Goal: Information Seeking & Learning: Check status

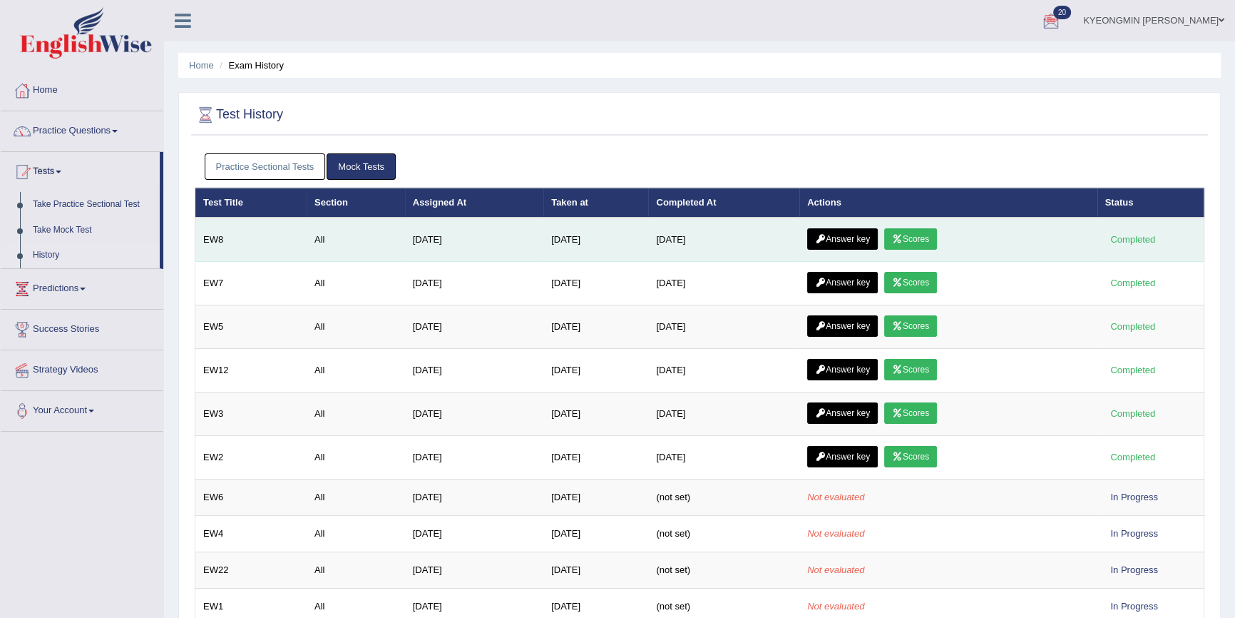
click at [903, 240] on icon at bounding box center [897, 239] width 11 height 9
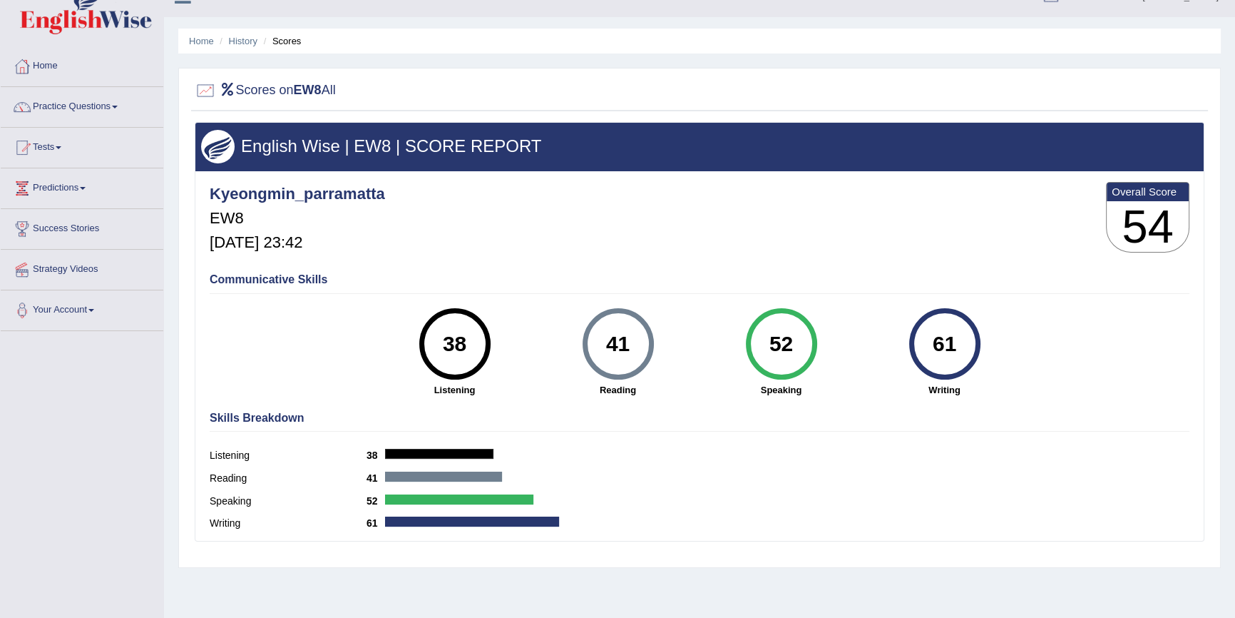
scroll to position [1, 0]
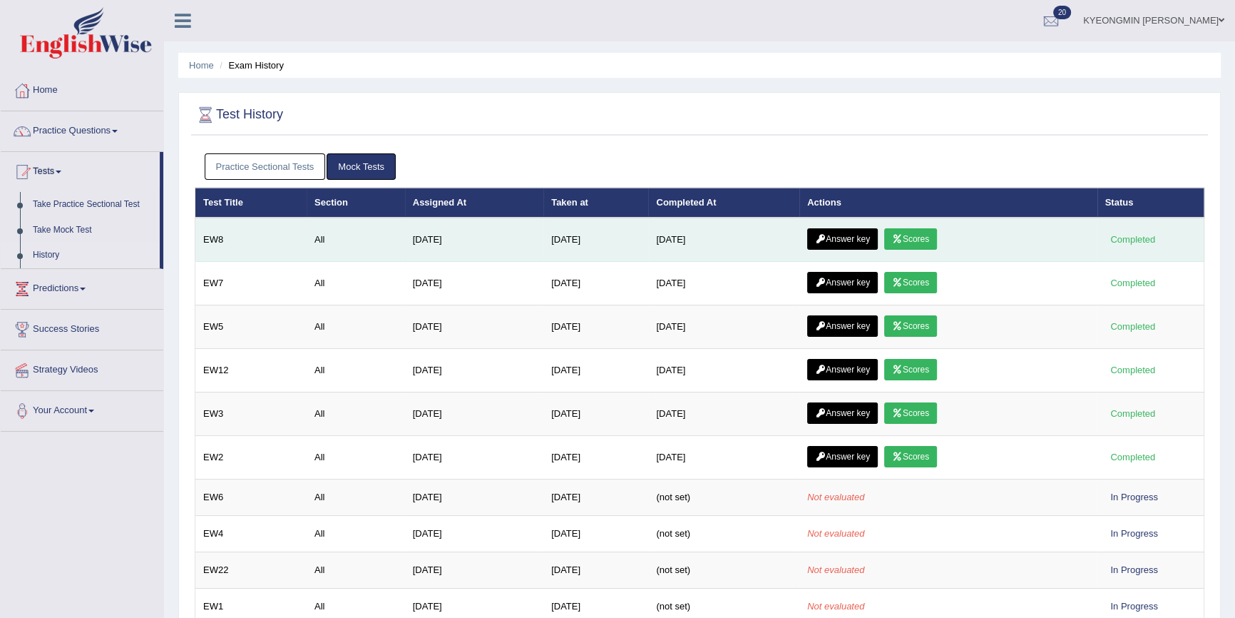
click at [851, 233] on link "Answer key" at bounding box center [842, 238] width 71 height 21
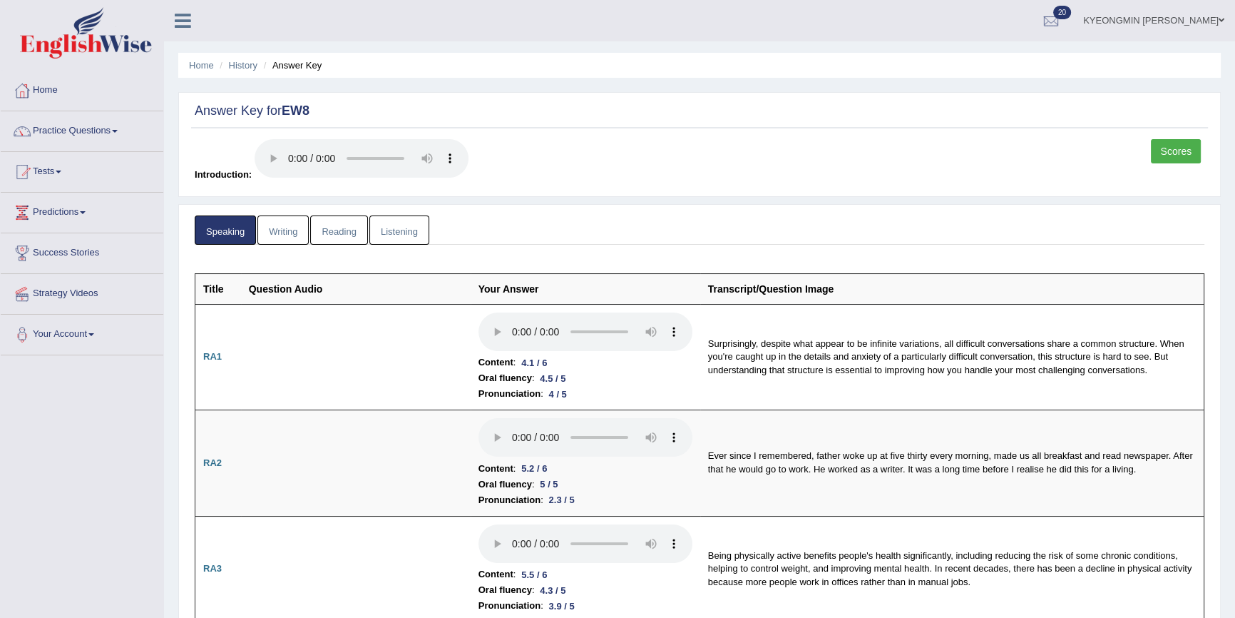
click at [290, 238] on link "Writing" at bounding box center [282, 229] width 51 height 29
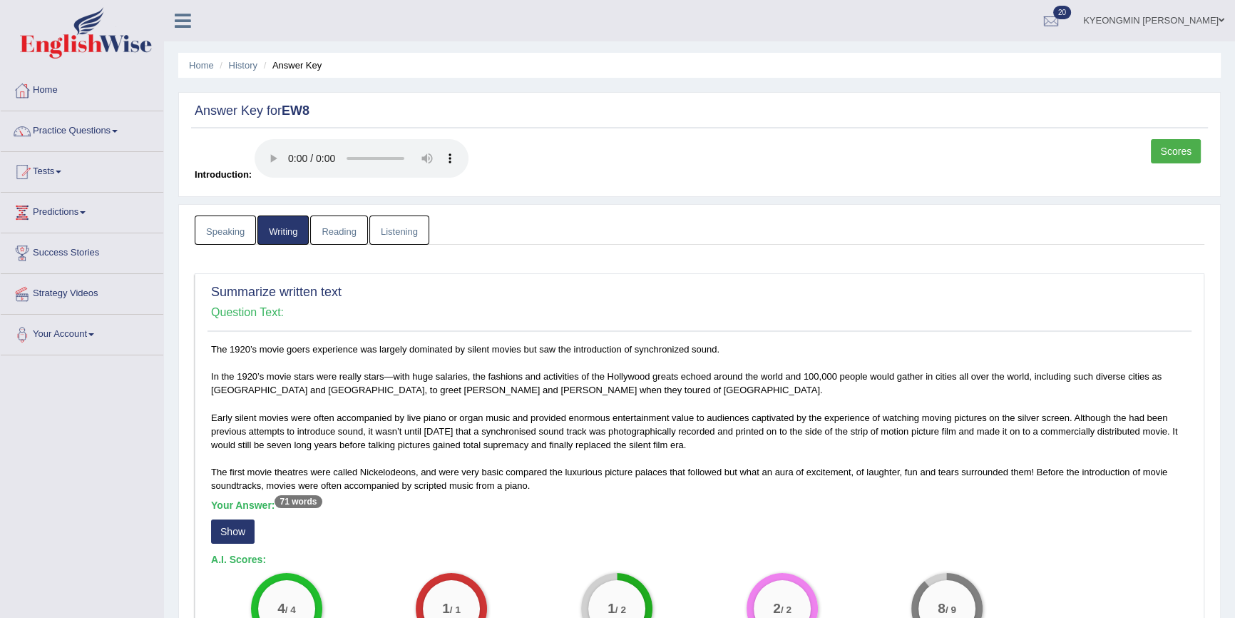
click at [345, 235] on link "Reading" at bounding box center [338, 229] width 57 height 29
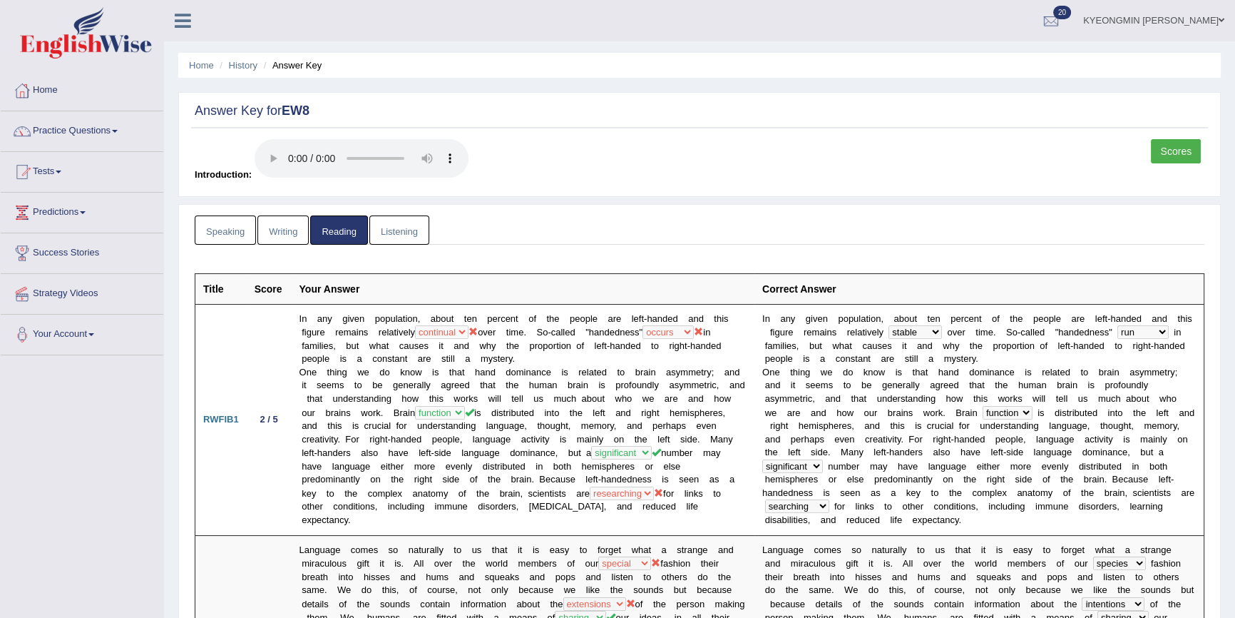
click at [411, 235] on link "Listening" at bounding box center [399, 229] width 60 height 29
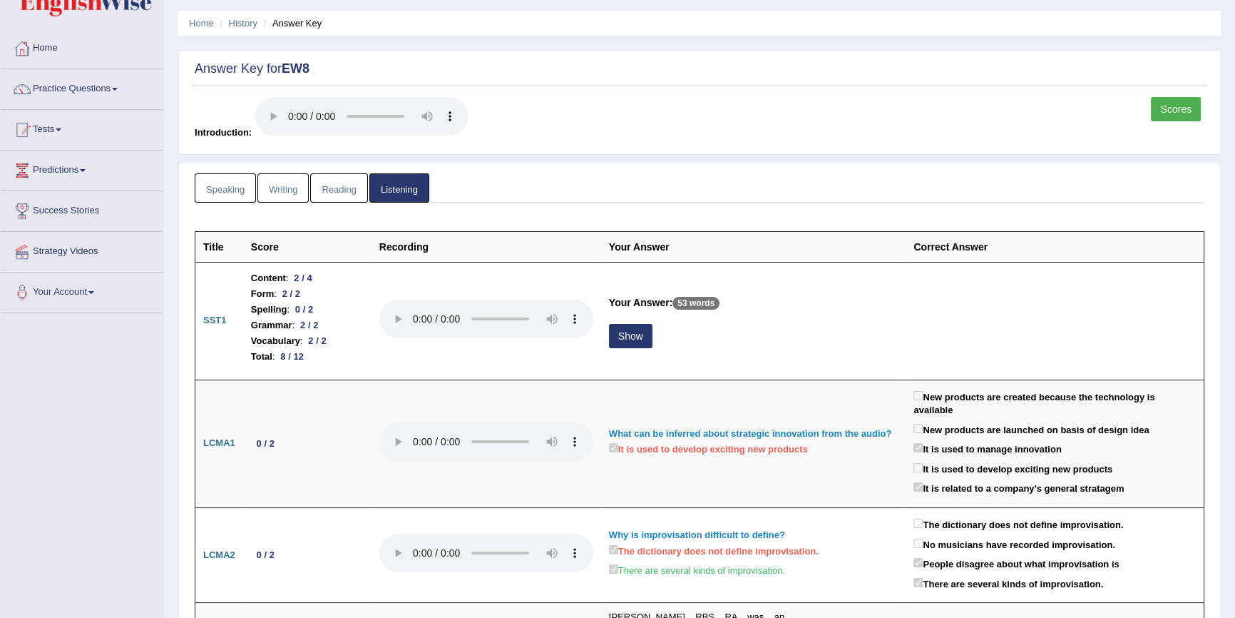
scroll to position [64, 0]
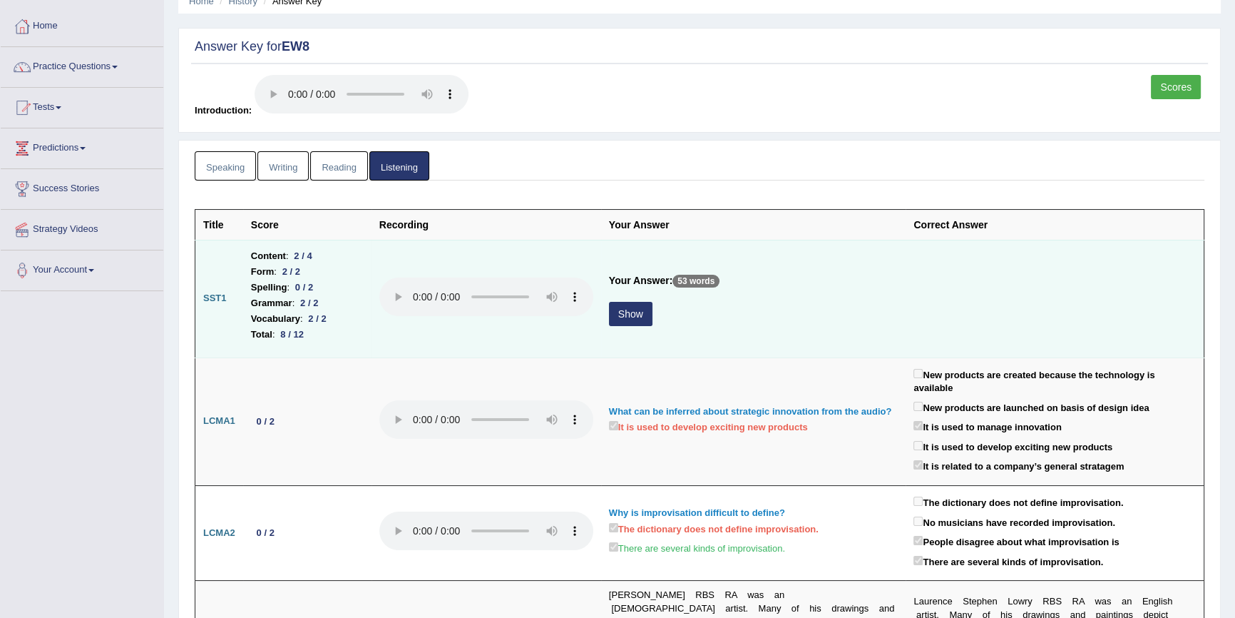
click at [641, 320] on button "Show" at bounding box center [631, 314] width 44 height 24
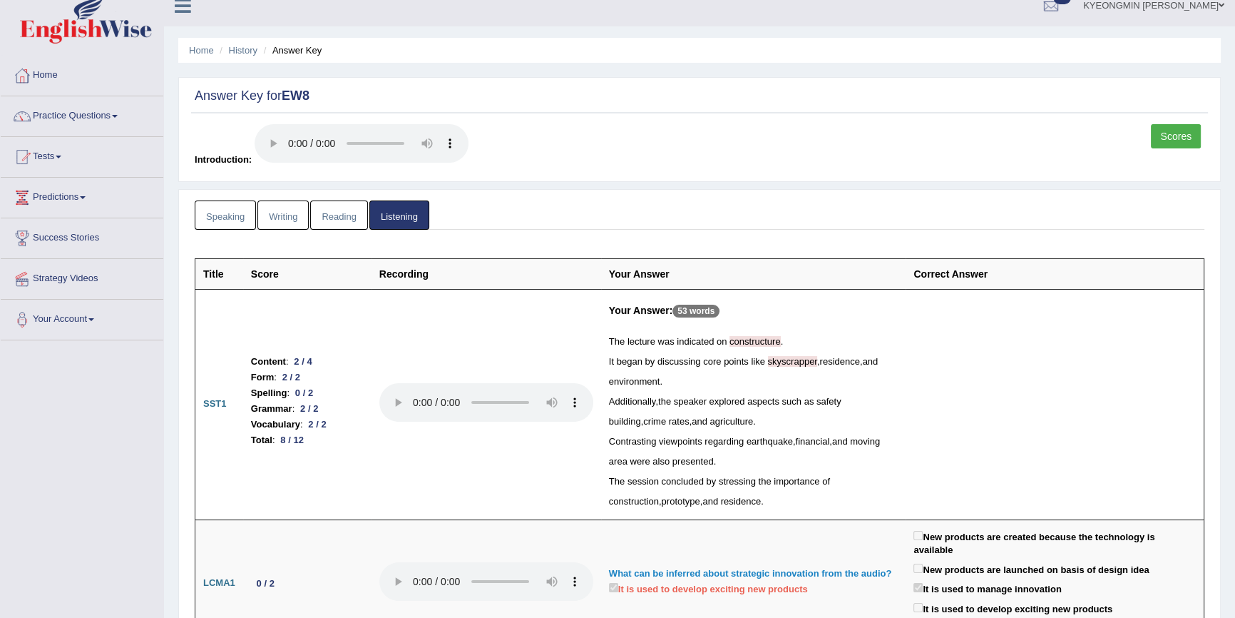
scroll to position [0, 0]
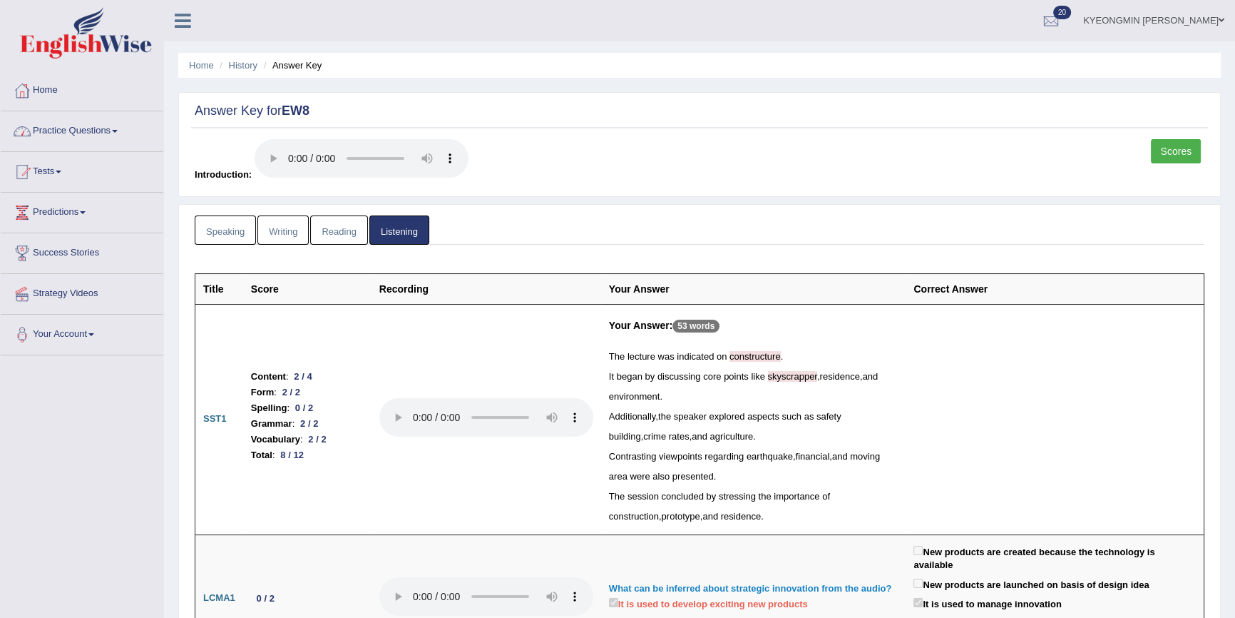
click at [1189, 155] on link "Scores" at bounding box center [1176, 151] width 50 height 24
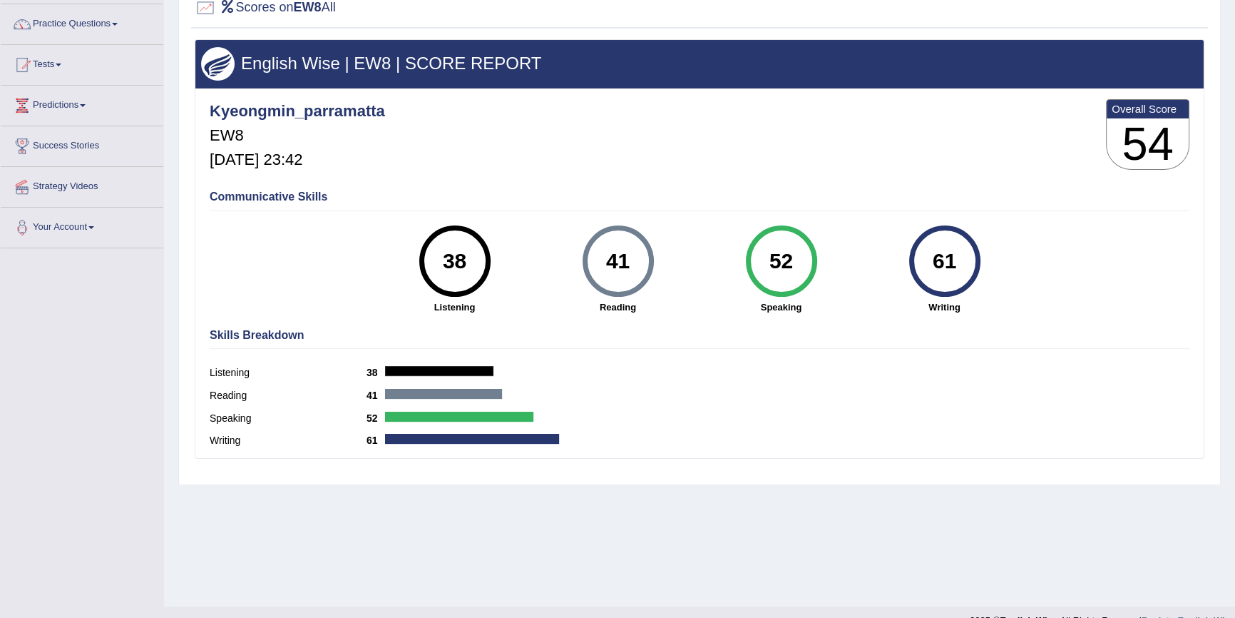
scroll to position [129, 0]
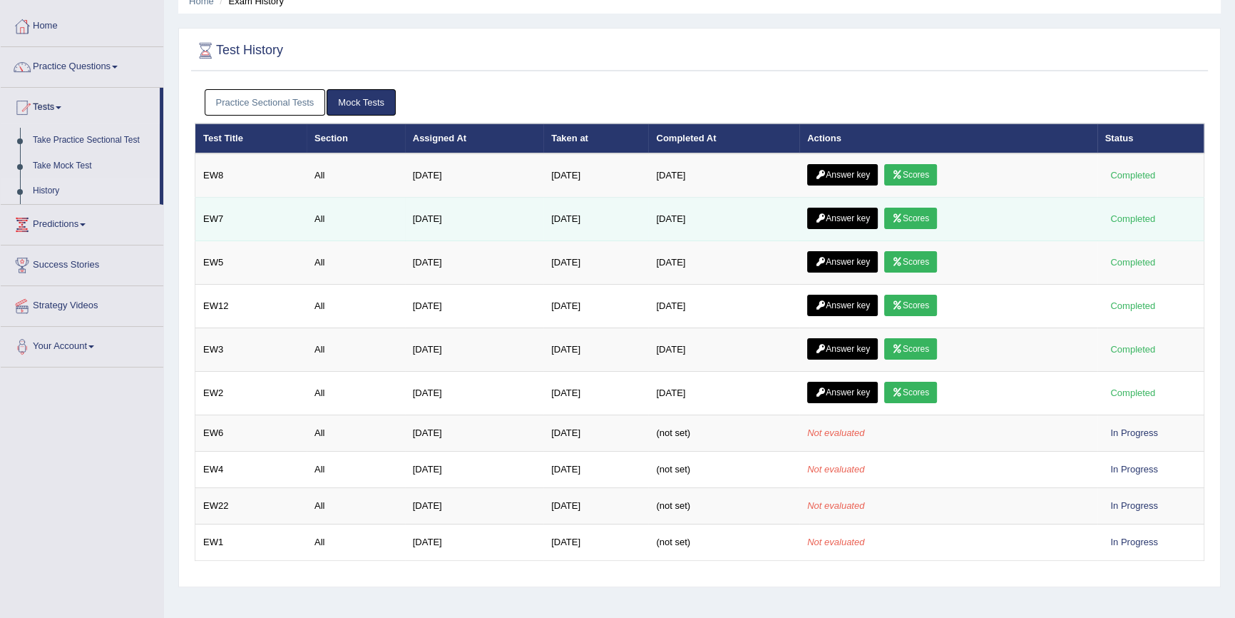
click at [914, 218] on link "Scores" at bounding box center [910, 218] width 53 height 21
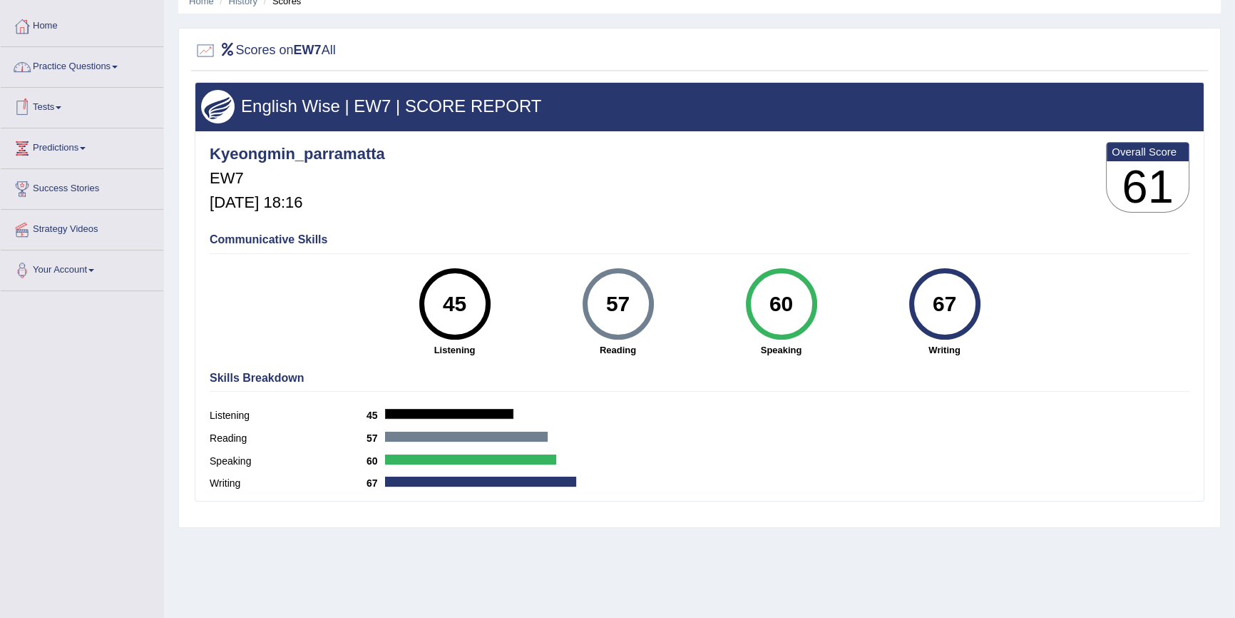
click at [62, 109] on link "Tests" at bounding box center [82, 106] width 163 height 36
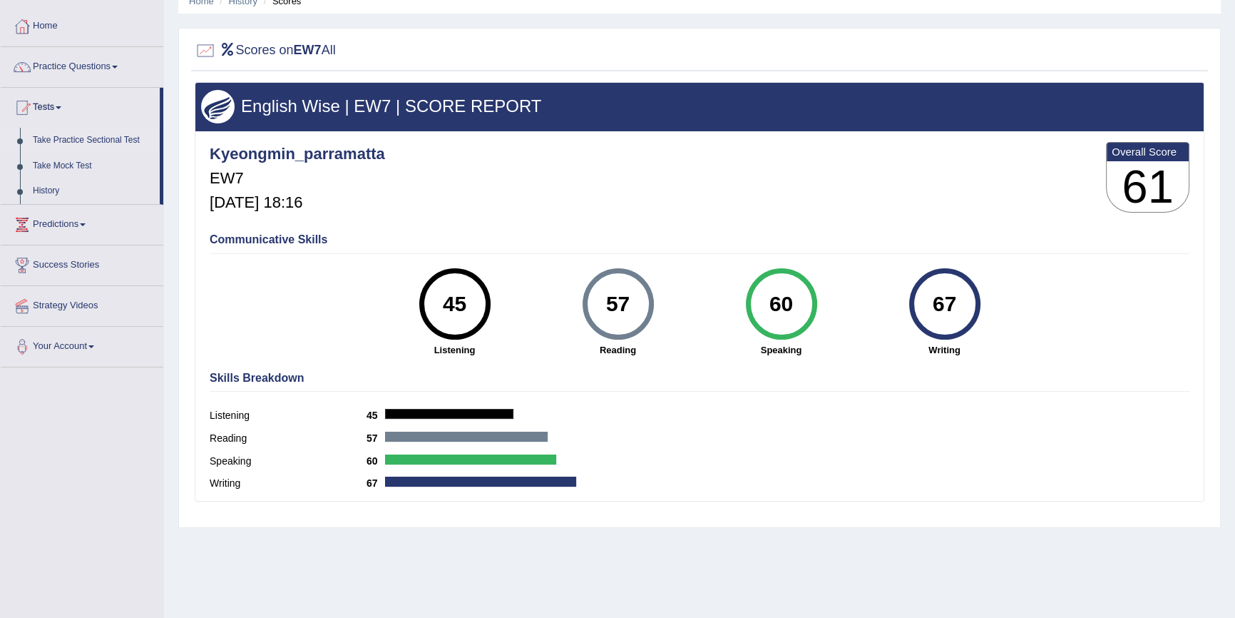
click at [98, 138] on link "Take Practice Sectional Test" at bounding box center [92, 141] width 133 height 26
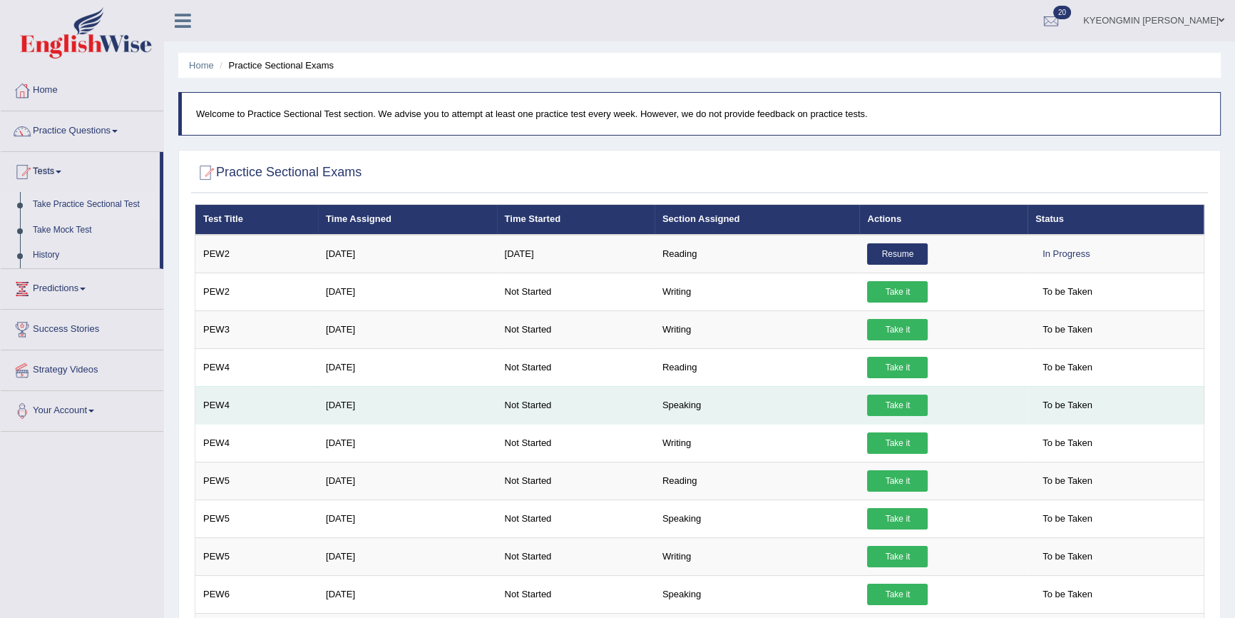
click at [899, 405] on link "Take it" at bounding box center [897, 404] width 61 height 21
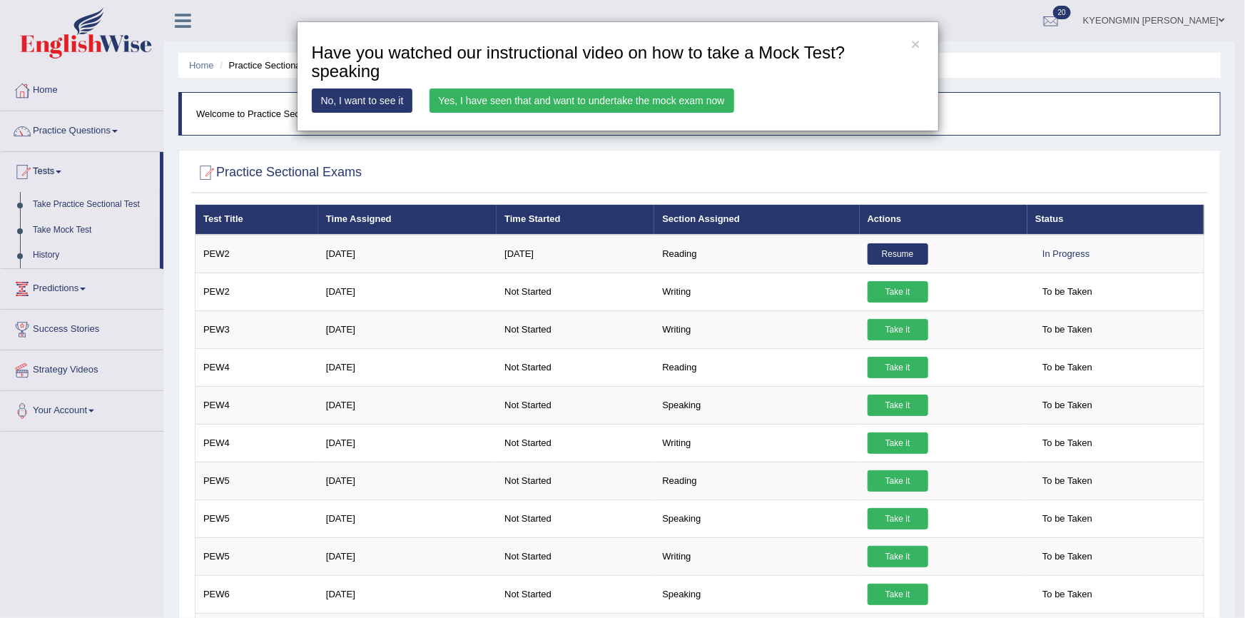
click at [597, 102] on link "Yes, I have seen that and want to undertake the mock exam now" at bounding box center [581, 100] width 305 height 24
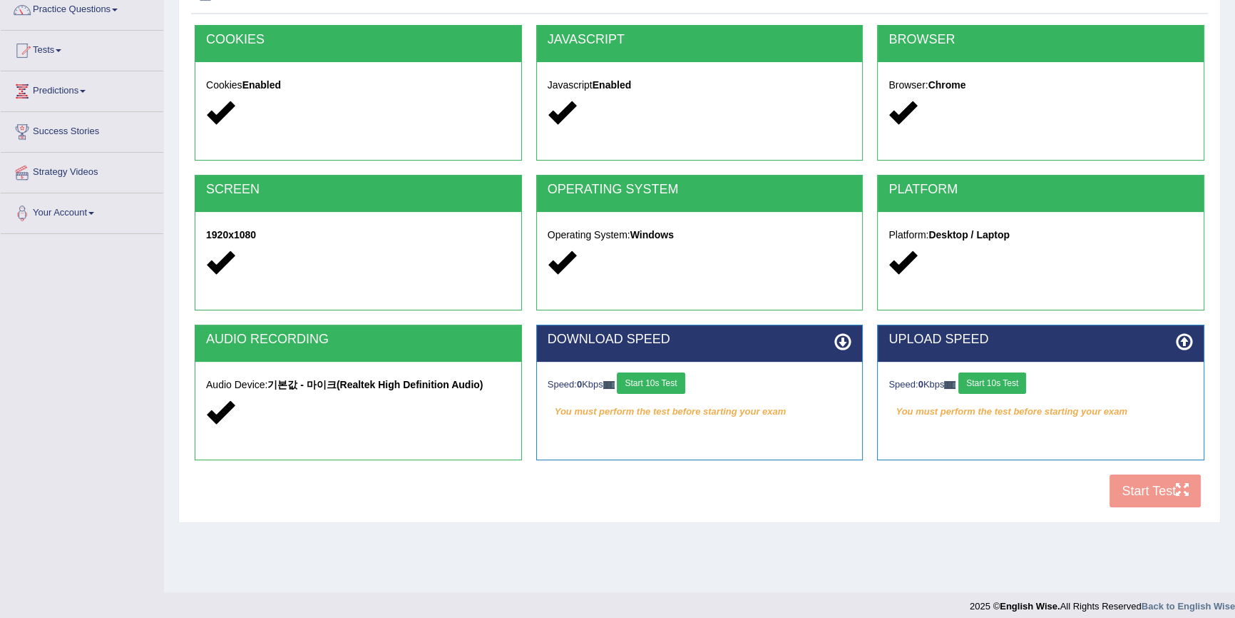
scroll to position [129, 0]
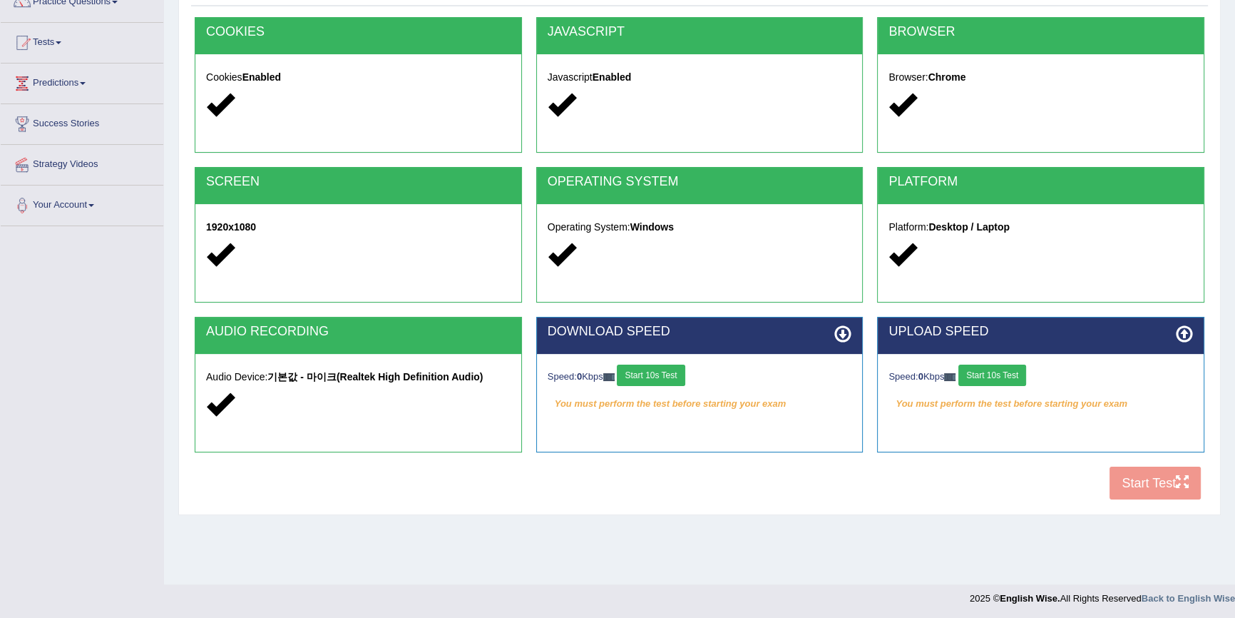
click at [665, 375] on button "Start 10s Test" at bounding box center [651, 374] width 68 height 21
click at [689, 371] on button "Start 10s Test" at bounding box center [667, 374] width 68 height 21
click at [977, 371] on button "Start 10s Test" at bounding box center [993, 374] width 68 height 21
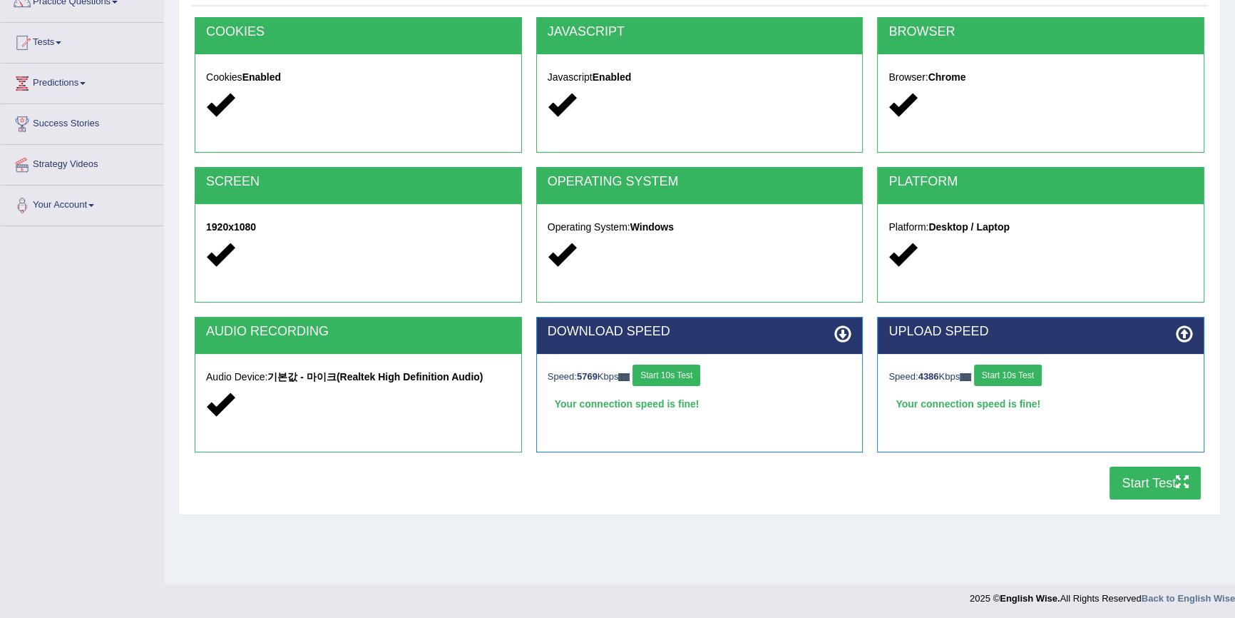
click at [1127, 486] on button "Start Test" at bounding box center [1155, 482] width 91 height 33
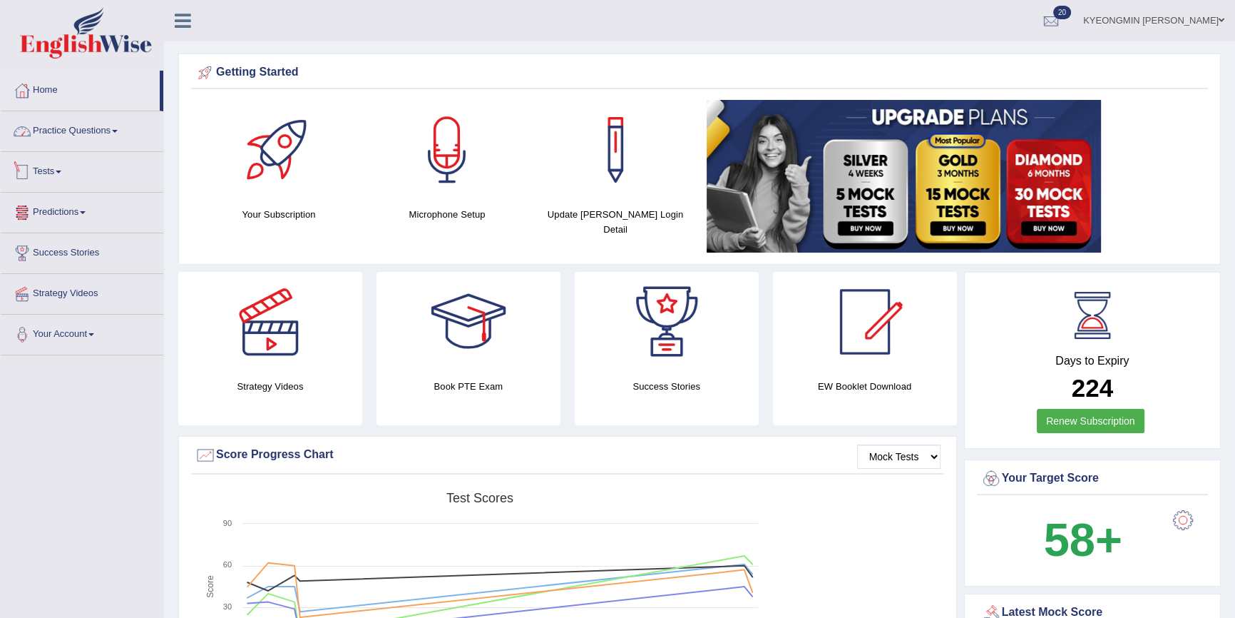
drag, startPoint x: 61, startPoint y: 126, endPoint x: 62, endPoint y: 134, distance: 7.9
click at [62, 127] on link "Practice Questions" at bounding box center [82, 129] width 163 height 36
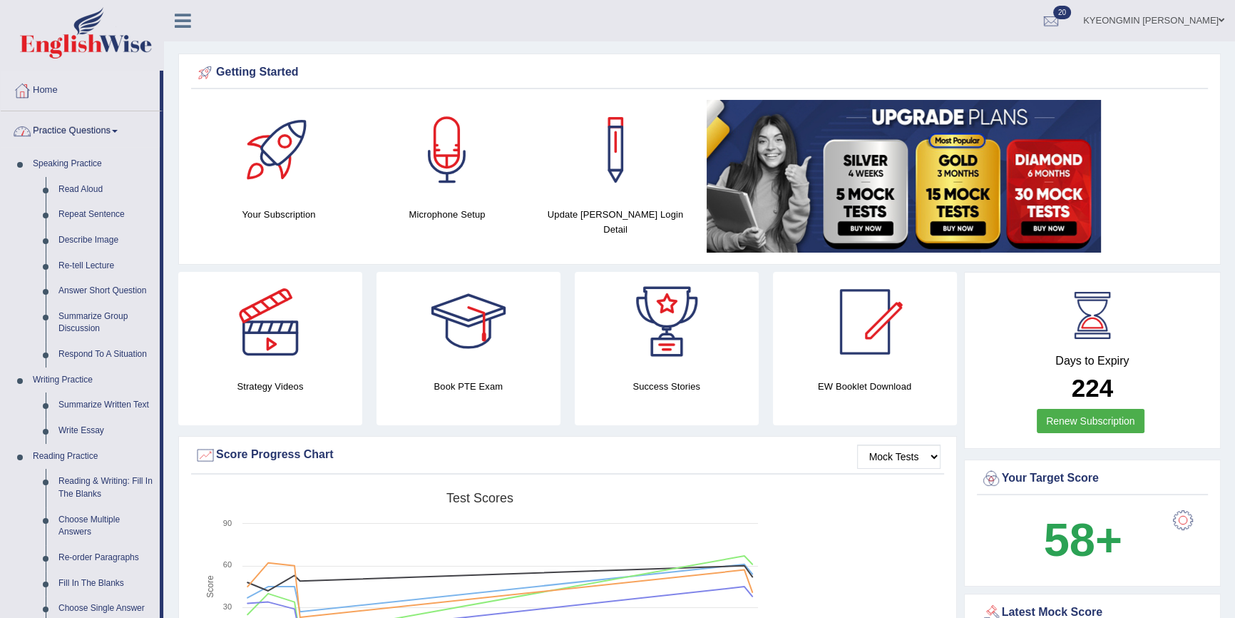
drag, startPoint x: 98, startPoint y: 128, endPoint x: 98, endPoint y: 136, distance: 7.8
click at [98, 130] on link "Practice Questions" at bounding box center [80, 129] width 159 height 36
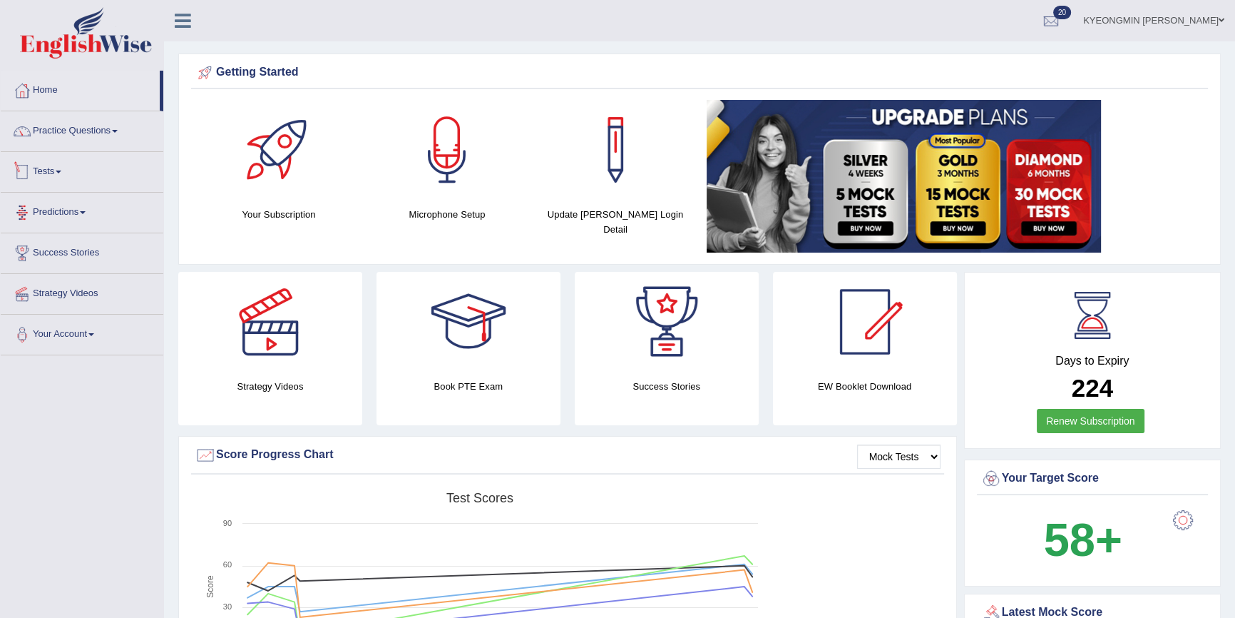
click at [74, 170] on link "Tests" at bounding box center [82, 170] width 163 height 36
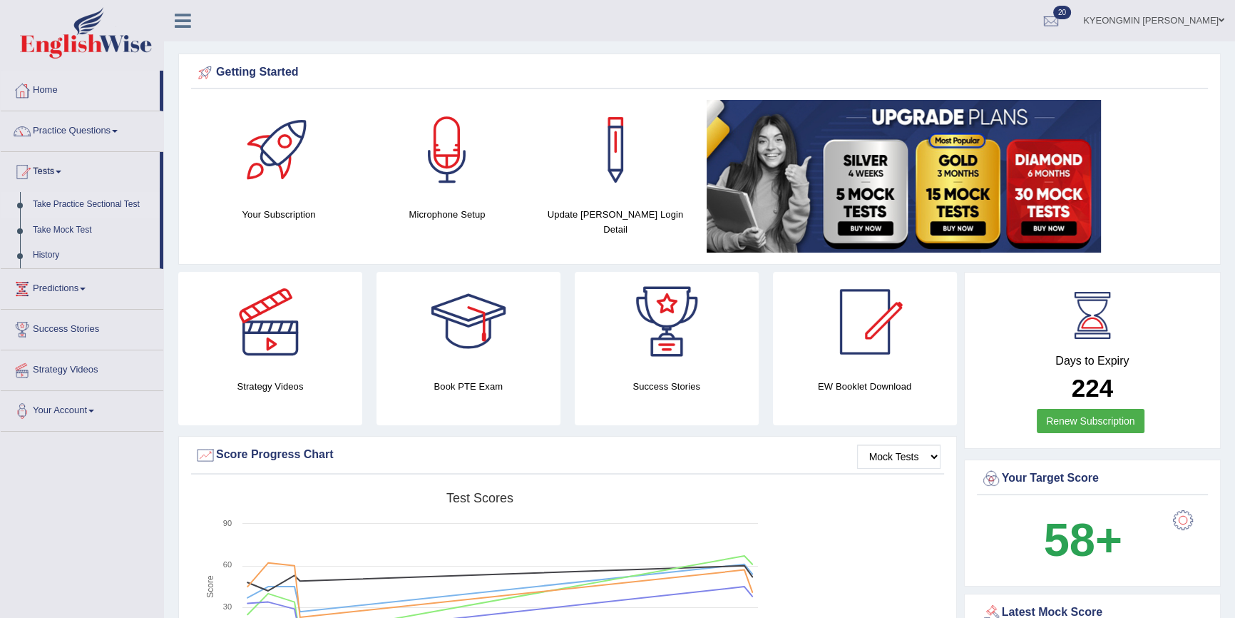
click at [122, 200] on link "Take Practice Sectional Test" at bounding box center [92, 205] width 133 height 26
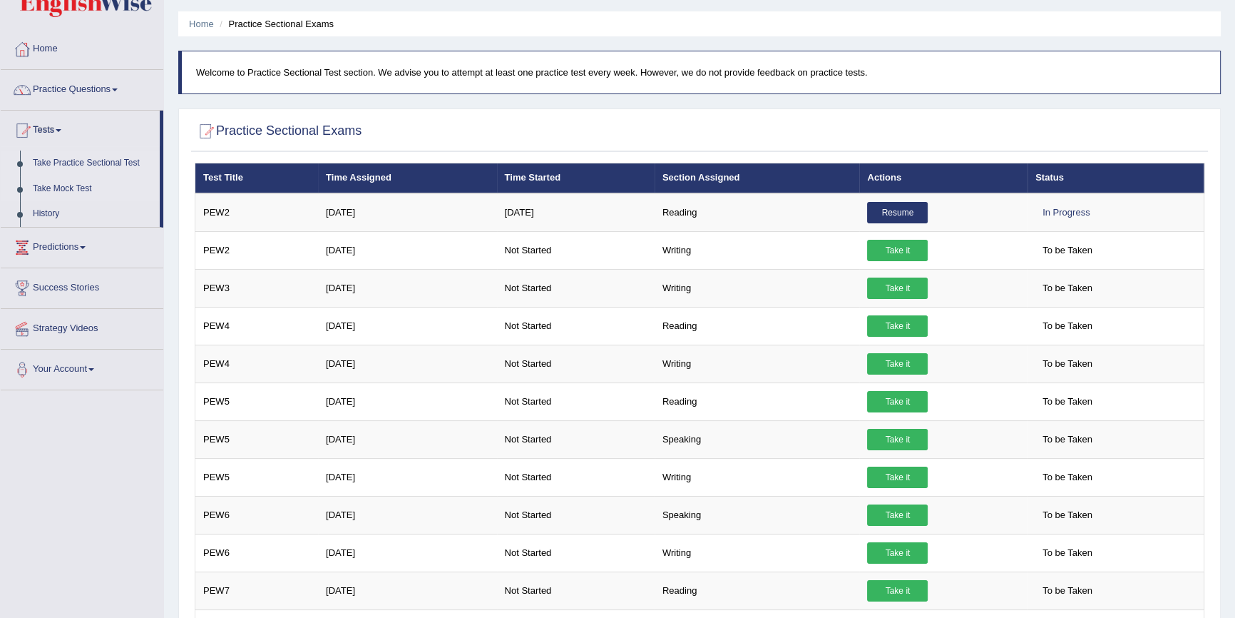
scroll to position [64, 0]
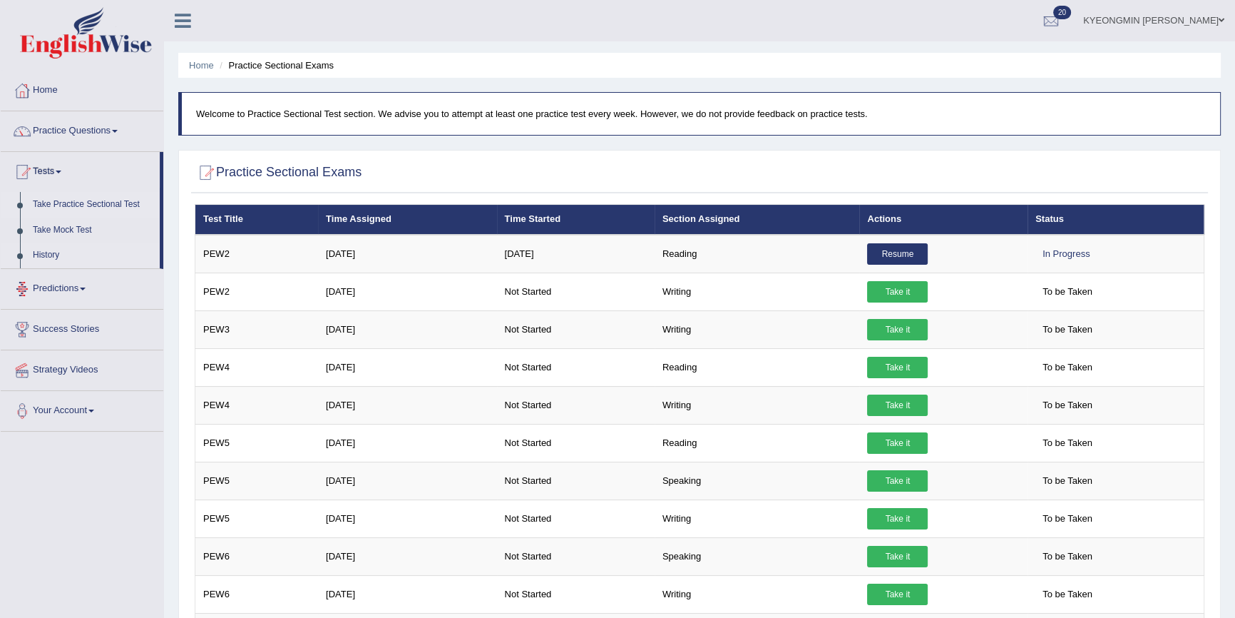
click at [50, 260] on link "History" at bounding box center [92, 256] width 133 height 26
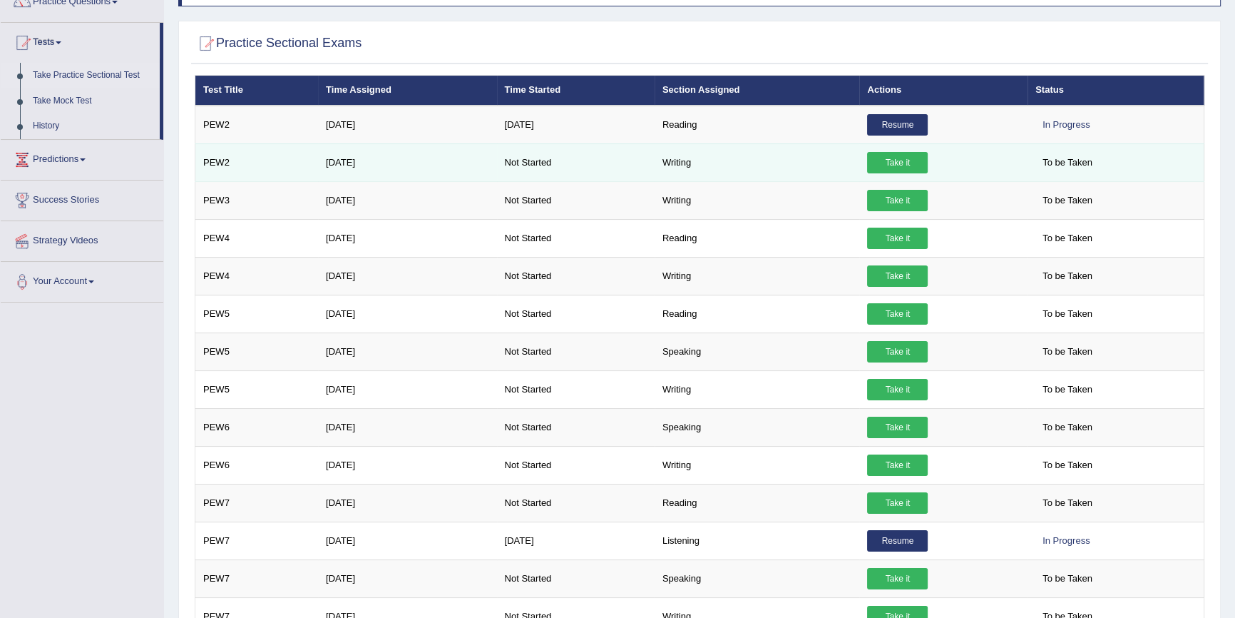
scroll to position [71, 0]
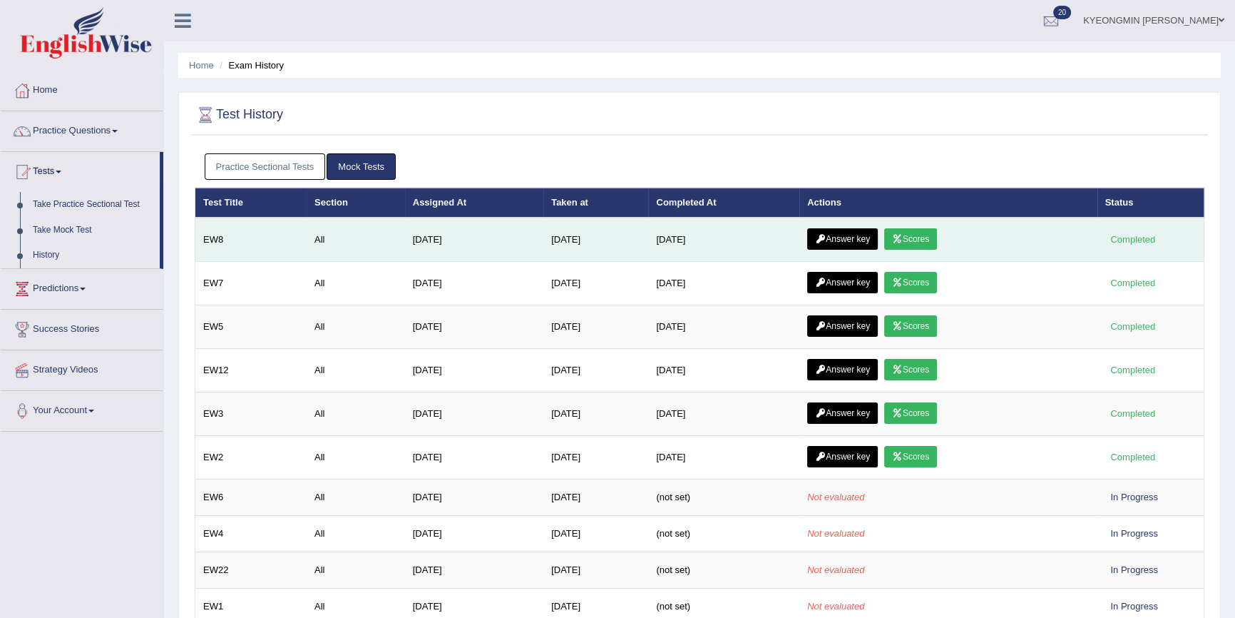
click at [920, 232] on link "Scores" at bounding box center [910, 238] width 53 height 21
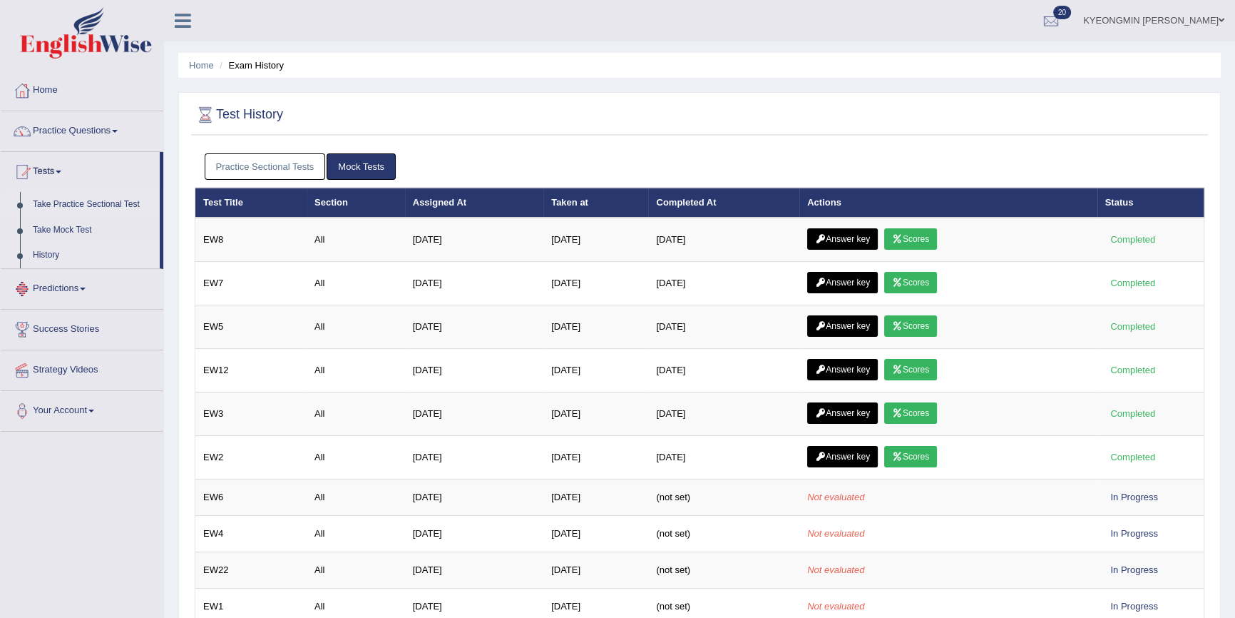
click at [96, 205] on link "Take Practice Sectional Test" at bounding box center [92, 205] width 133 height 26
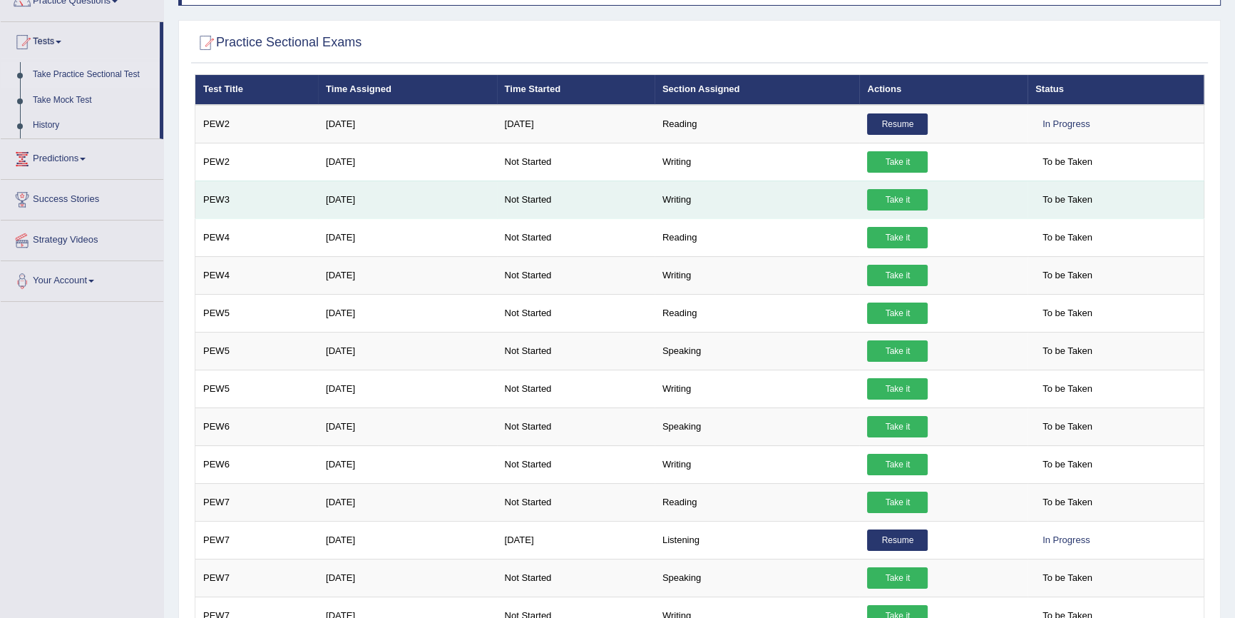
scroll to position [194, 0]
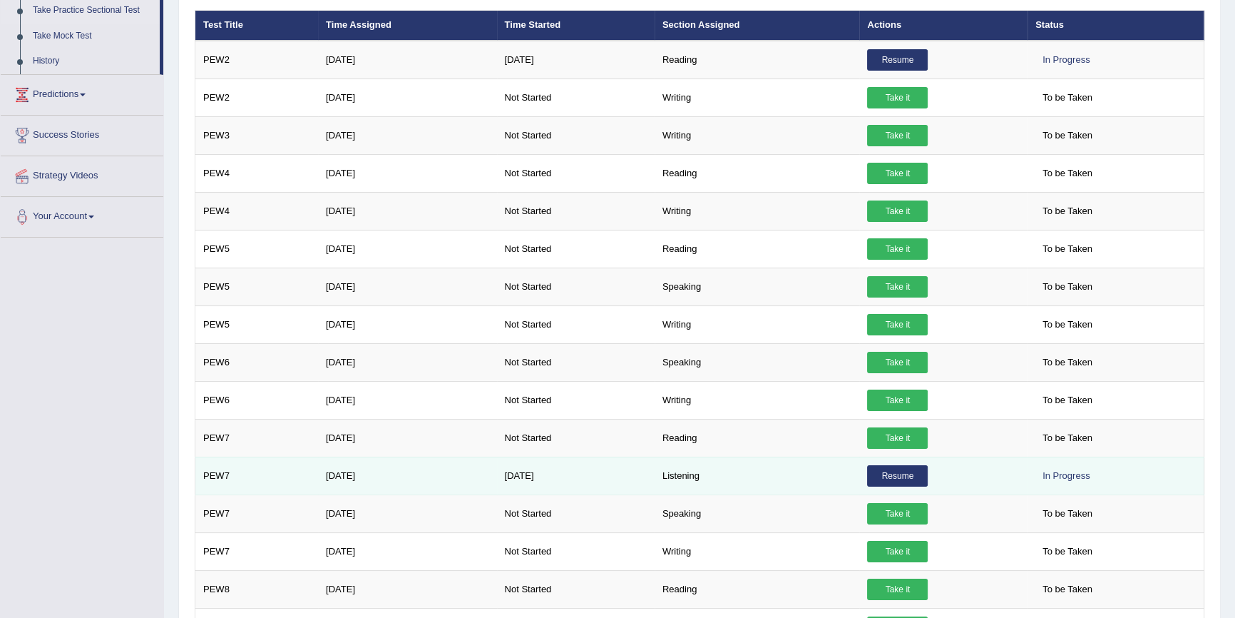
click at [904, 473] on link "Resume" at bounding box center [897, 475] width 61 height 21
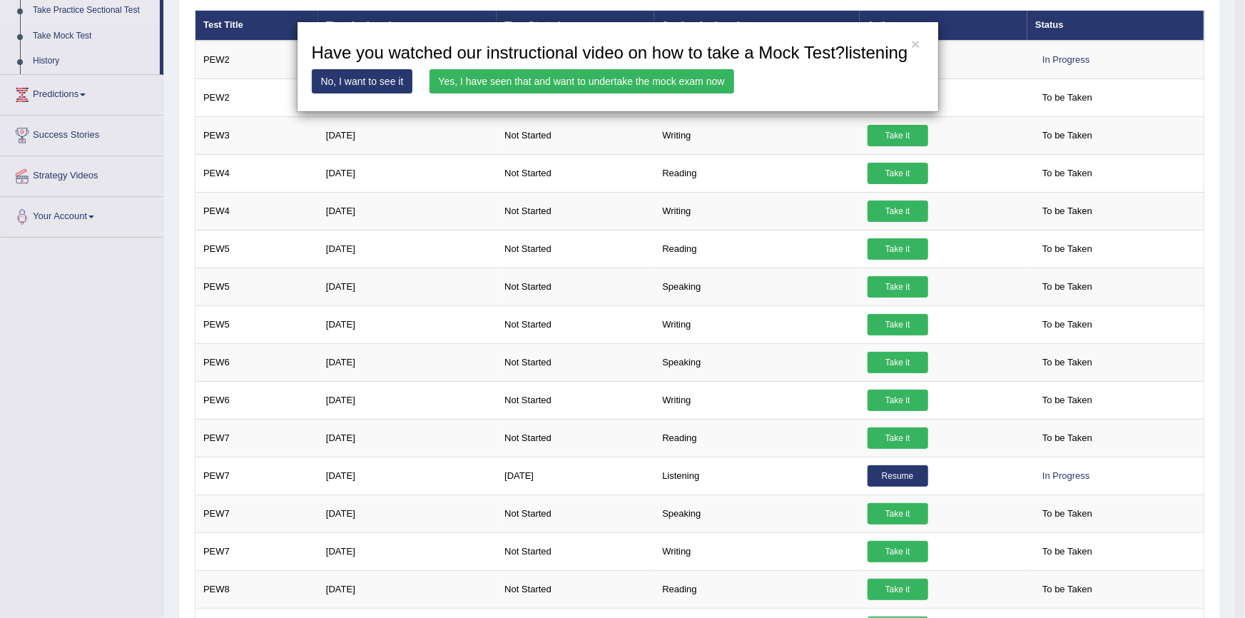
click at [396, 78] on link "No, I want to see it" at bounding box center [362, 81] width 101 height 24
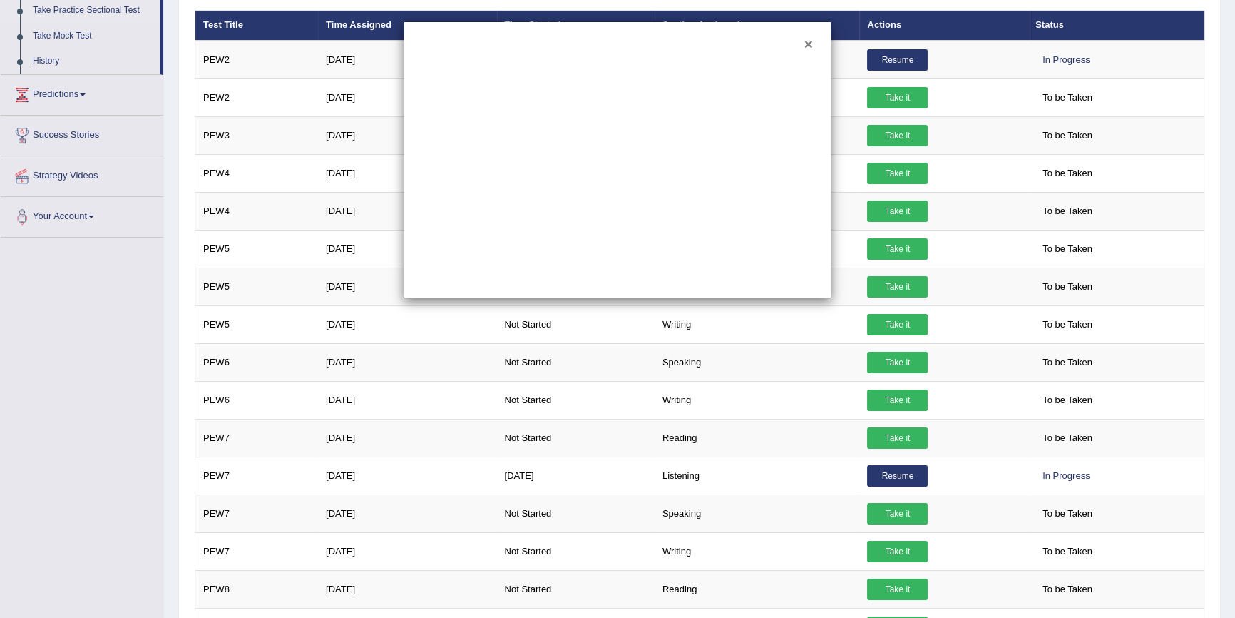
click at [805, 42] on button "×" at bounding box center [809, 43] width 9 height 15
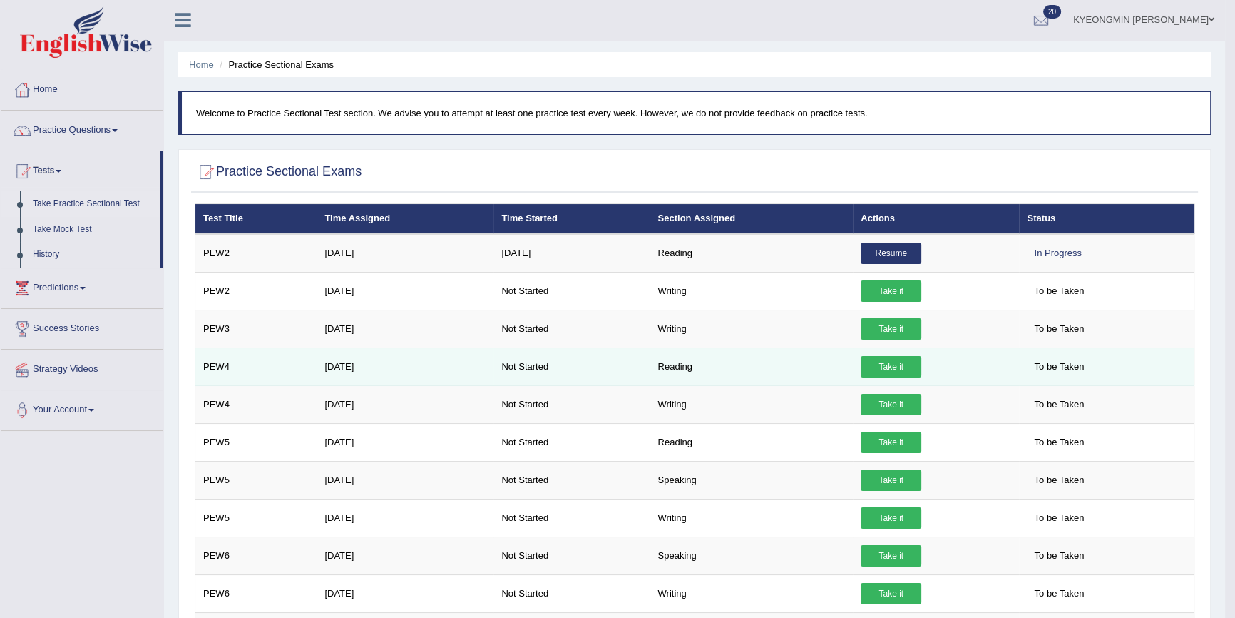
scroll to position [0, 0]
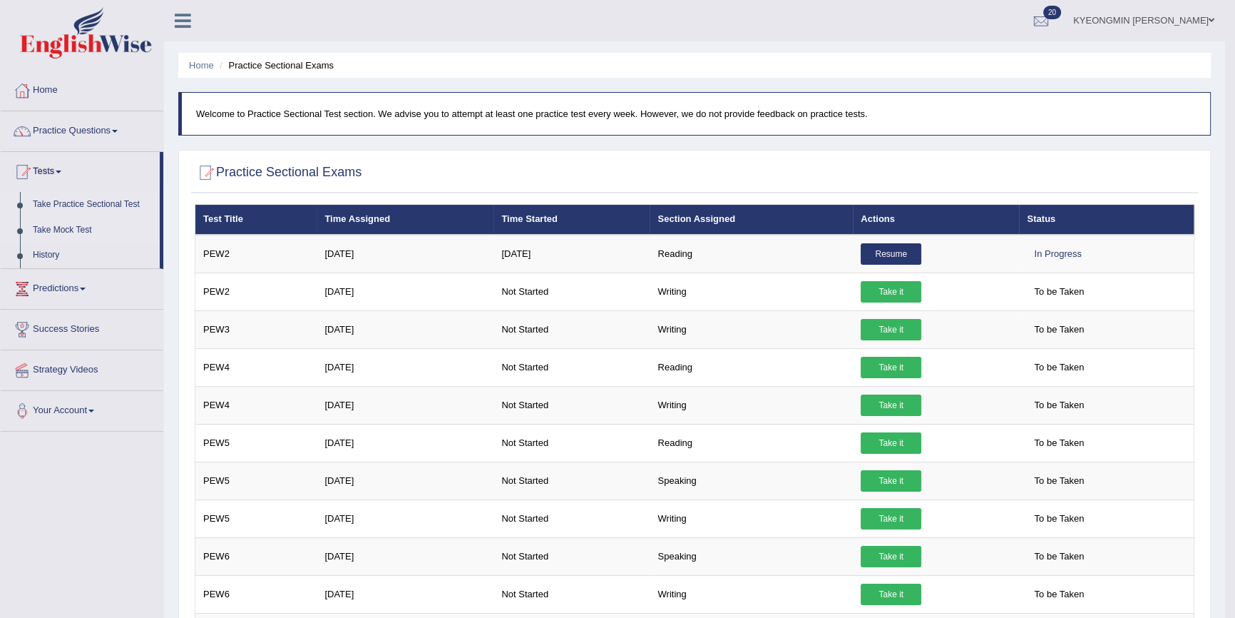
click at [77, 229] on link "Take Mock Test" at bounding box center [92, 231] width 133 height 26
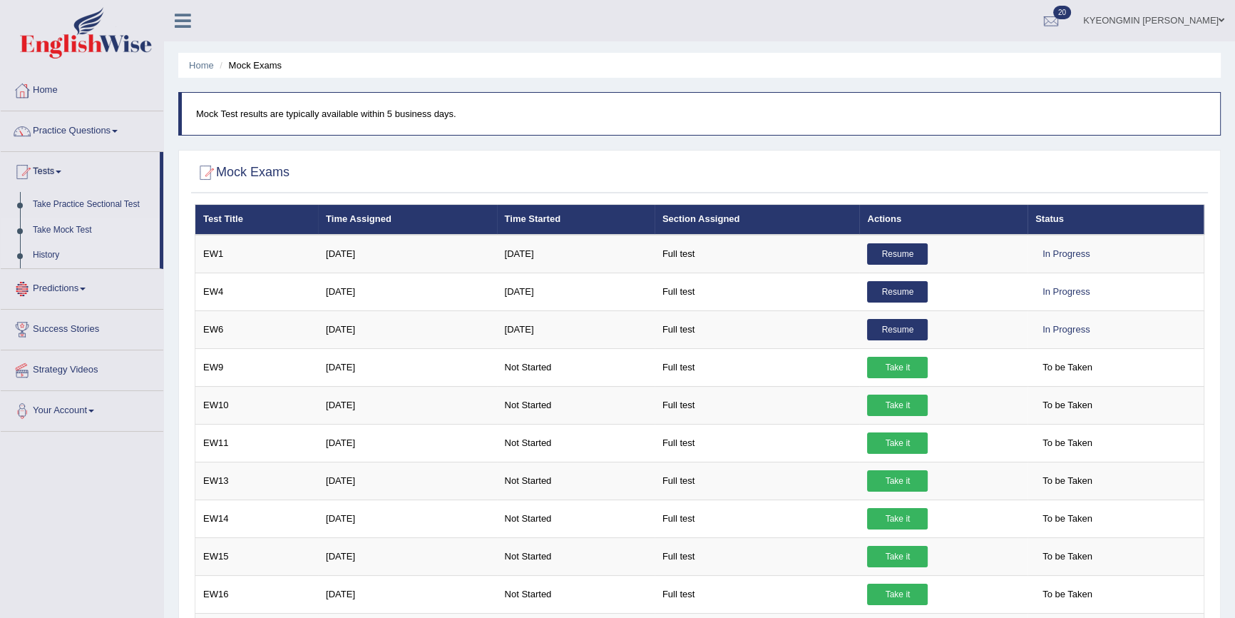
click at [46, 254] on link "History" at bounding box center [92, 256] width 133 height 26
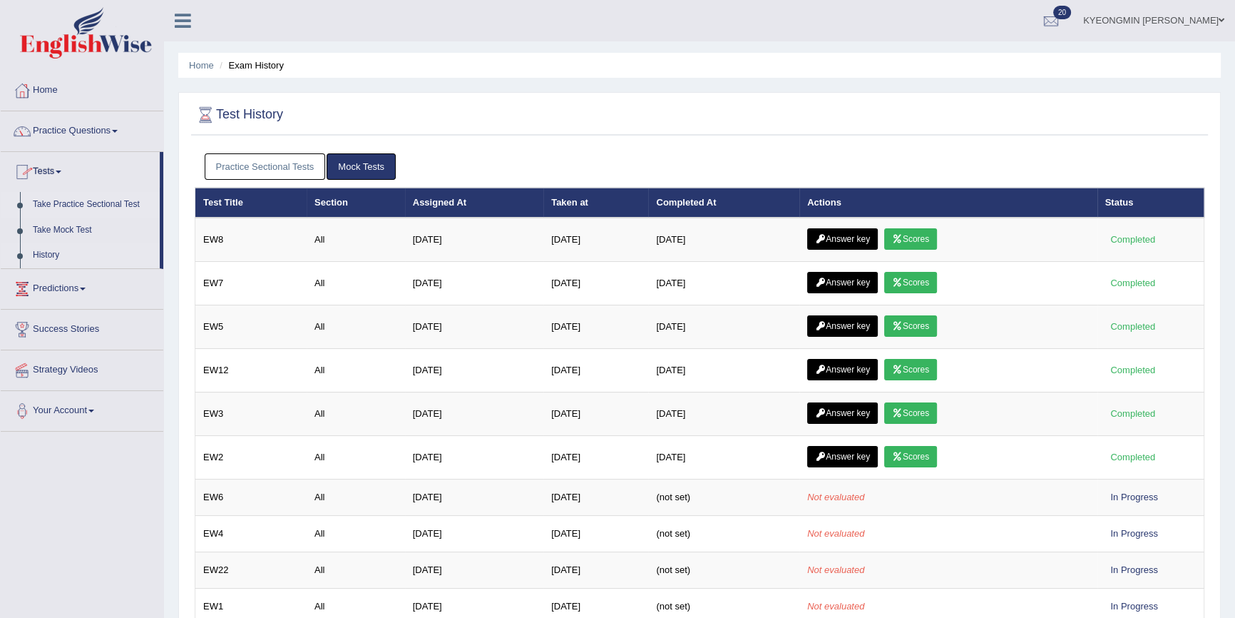
click at [81, 198] on link "Take Practice Sectional Test" at bounding box center [92, 205] width 133 height 26
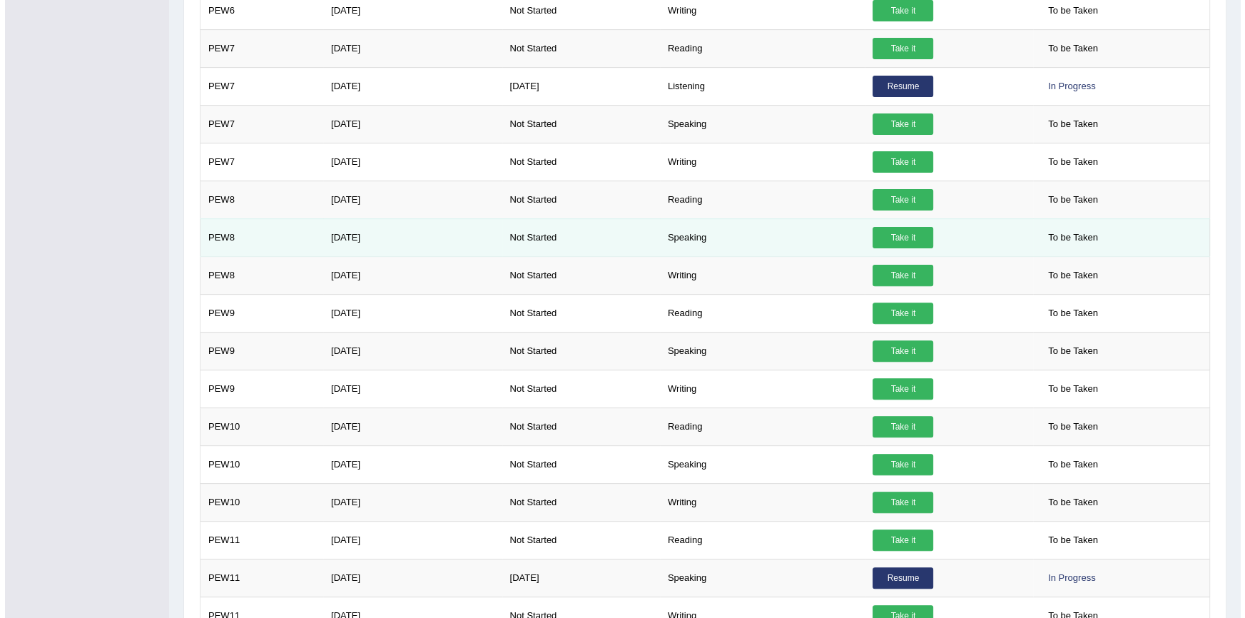
scroll to position [670, 0]
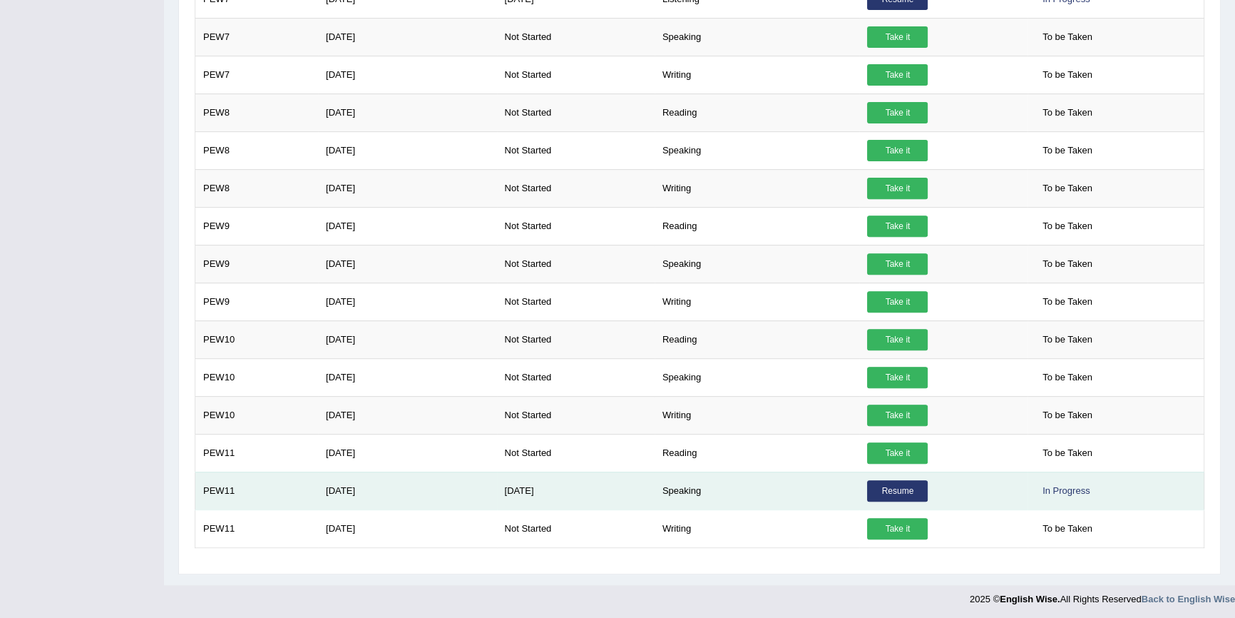
click at [884, 491] on link "Resume" at bounding box center [897, 490] width 61 height 21
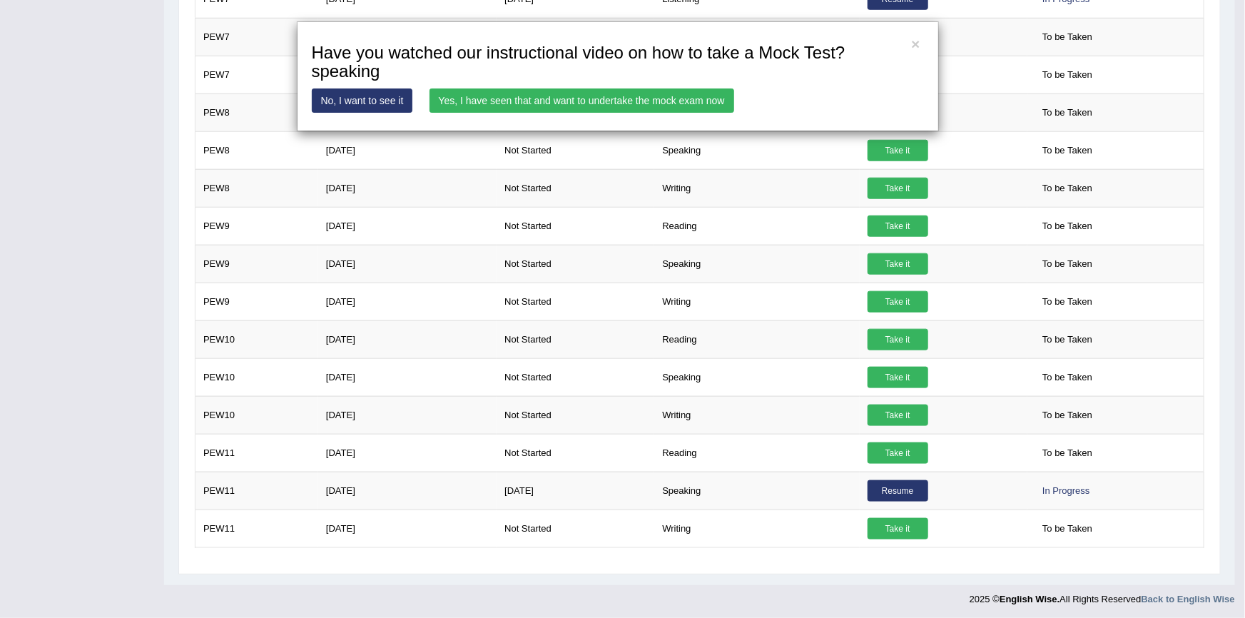
click at [397, 107] on link "No, I want to see it" at bounding box center [362, 100] width 101 height 24
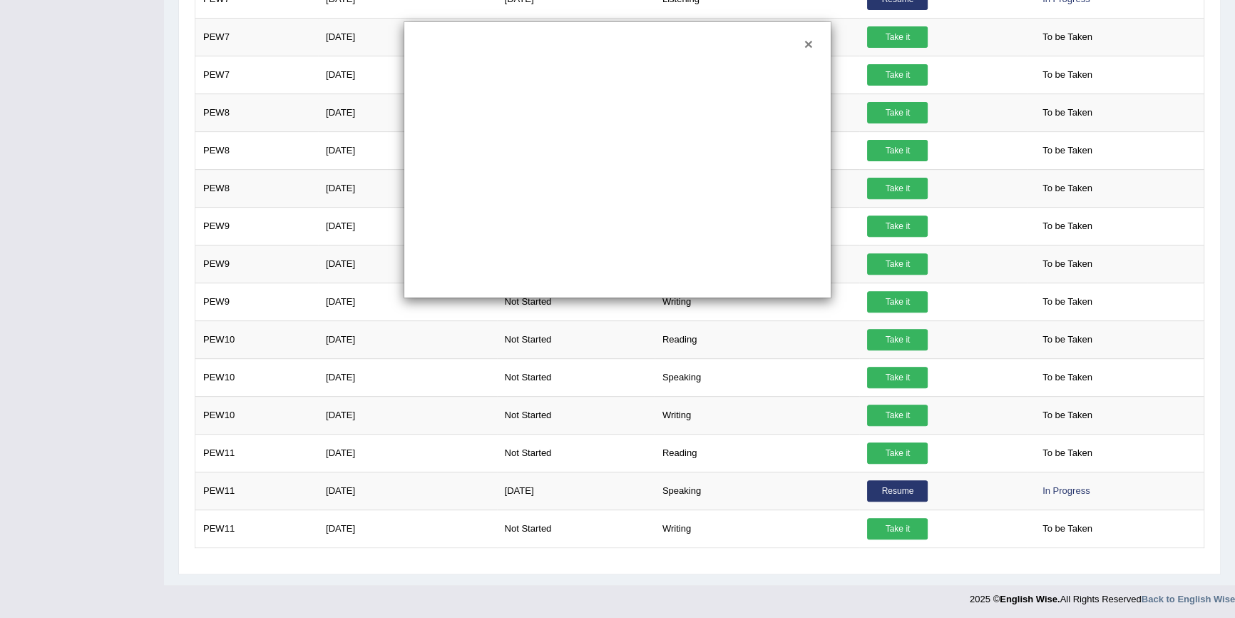
click at [805, 36] on button "×" at bounding box center [809, 43] width 9 height 15
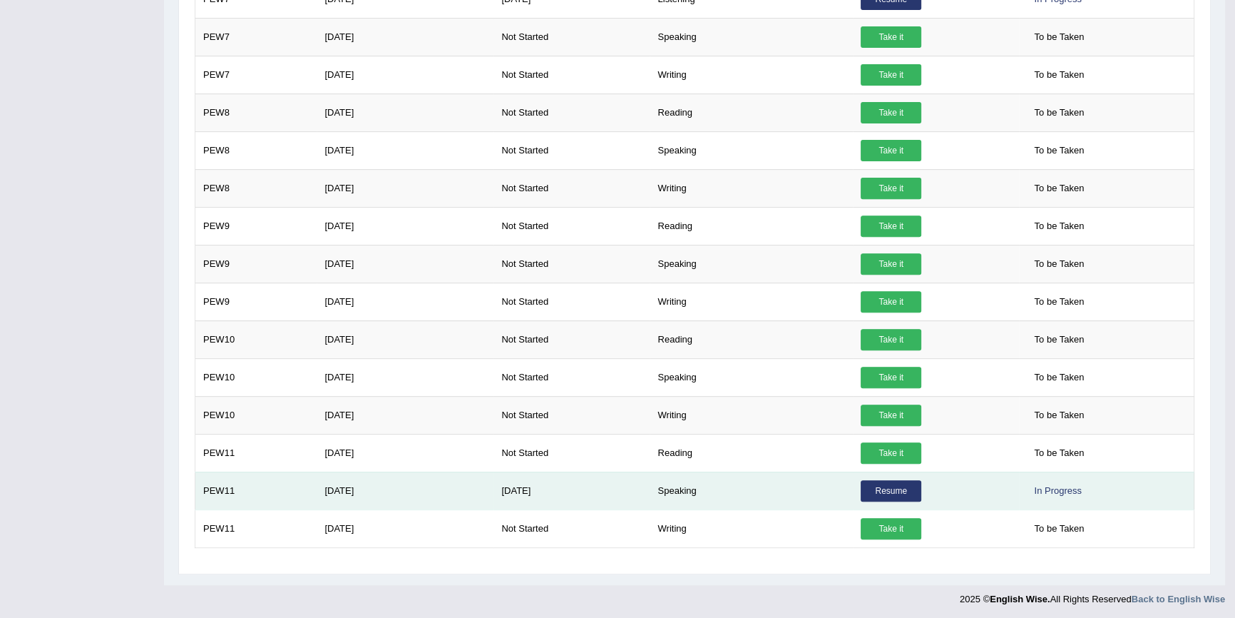
click at [910, 492] on link "Resume" at bounding box center [891, 490] width 61 height 21
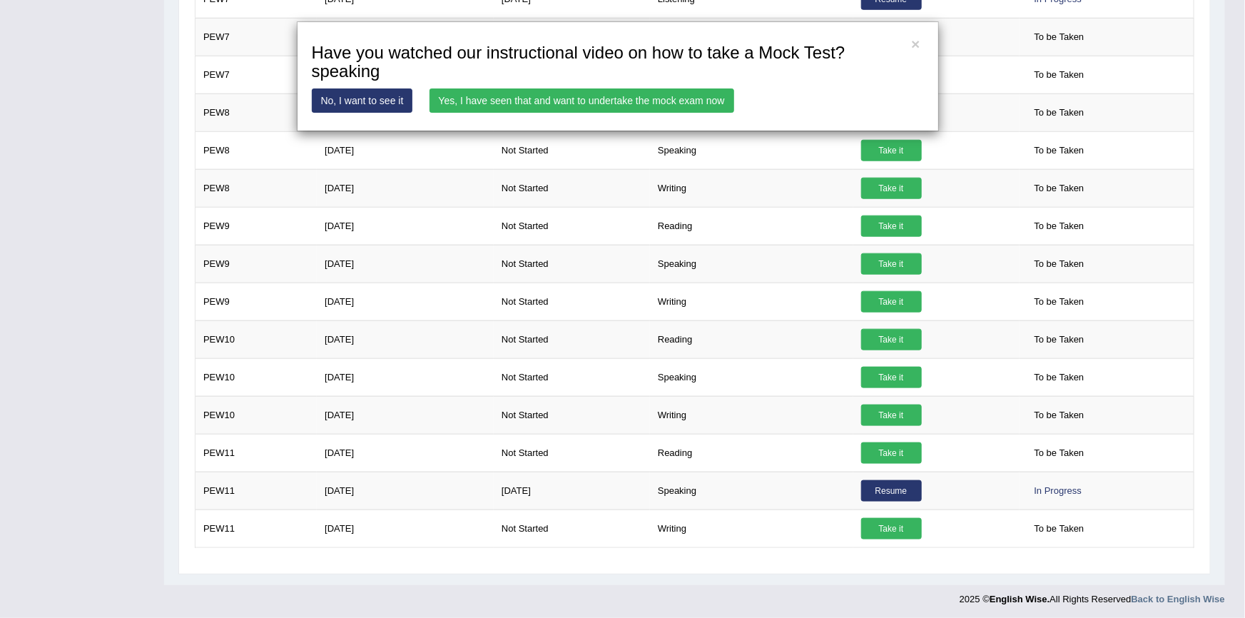
click at [593, 106] on link "Yes, I have seen that and want to undertake the mock exam now" at bounding box center [581, 100] width 305 height 24
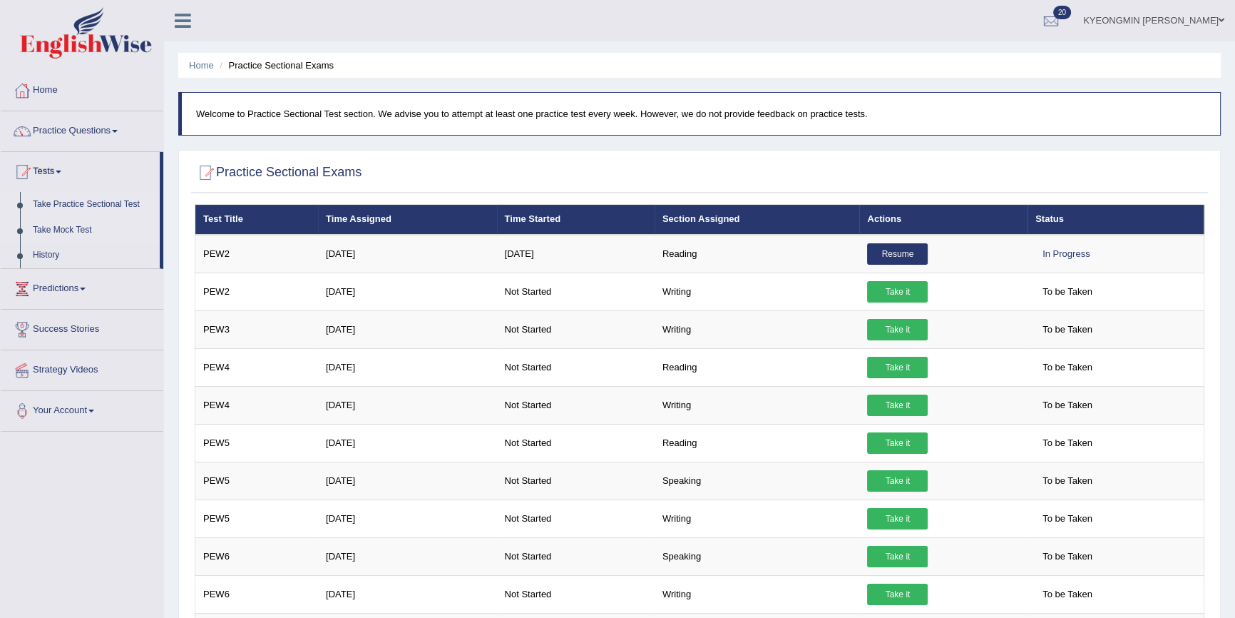
click at [85, 225] on link "Take Mock Test" at bounding box center [92, 231] width 133 height 26
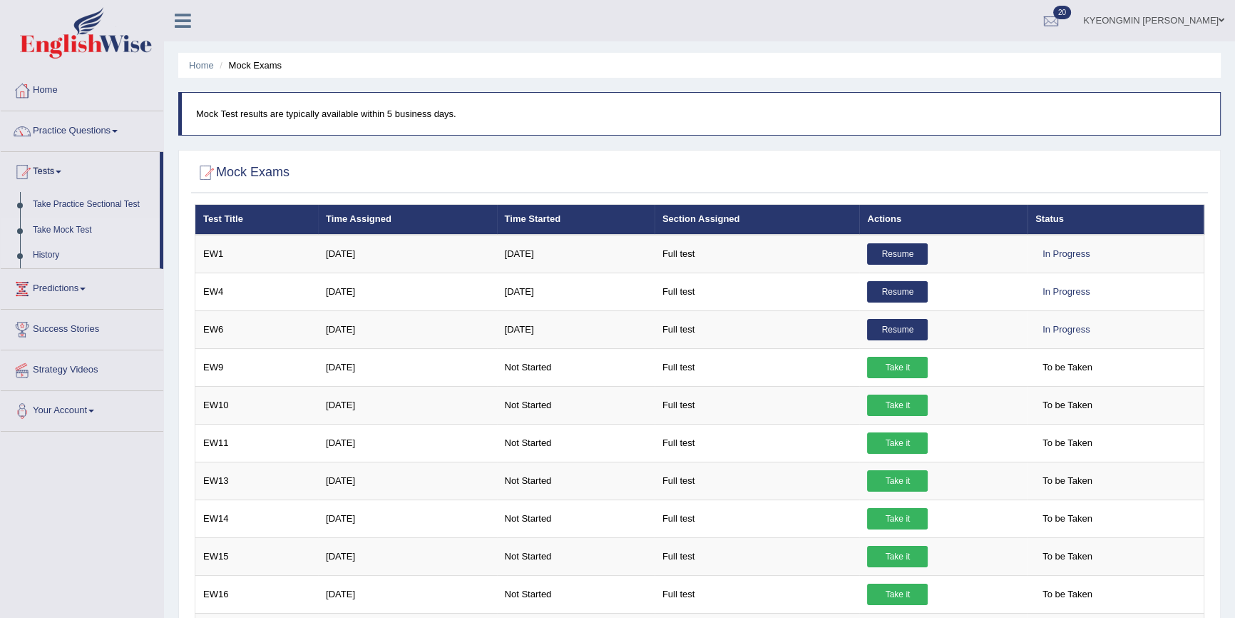
click at [49, 252] on link "History" at bounding box center [92, 256] width 133 height 26
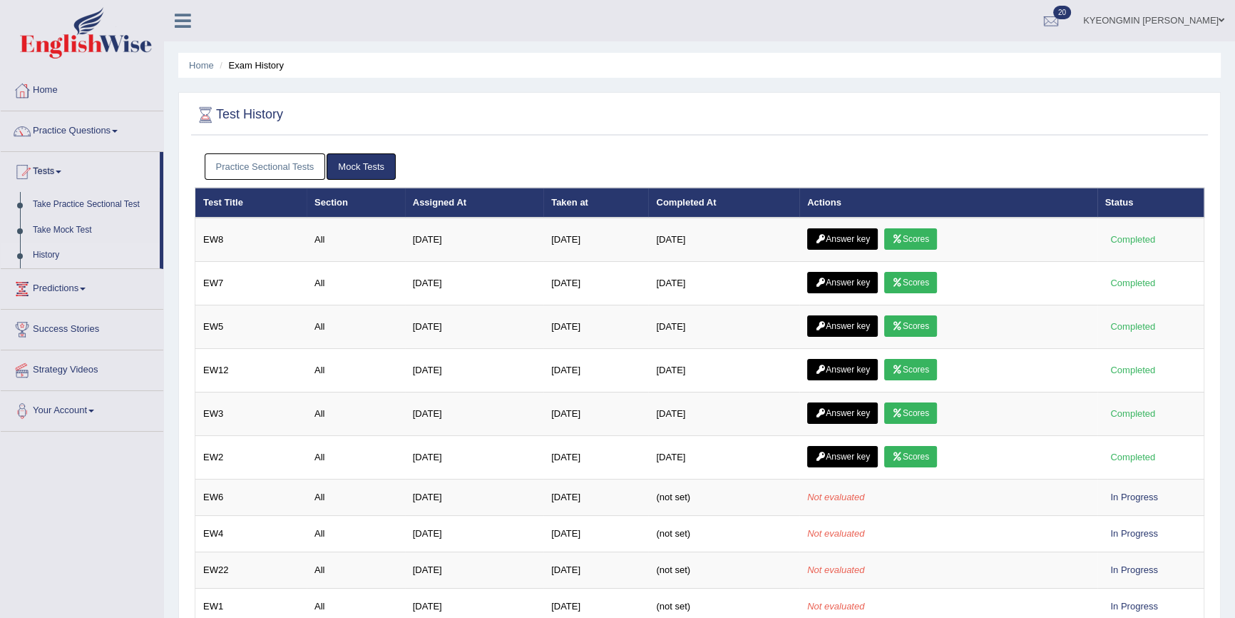
click at [276, 164] on link "Practice Sectional Tests" at bounding box center [265, 166] width 121 height 26
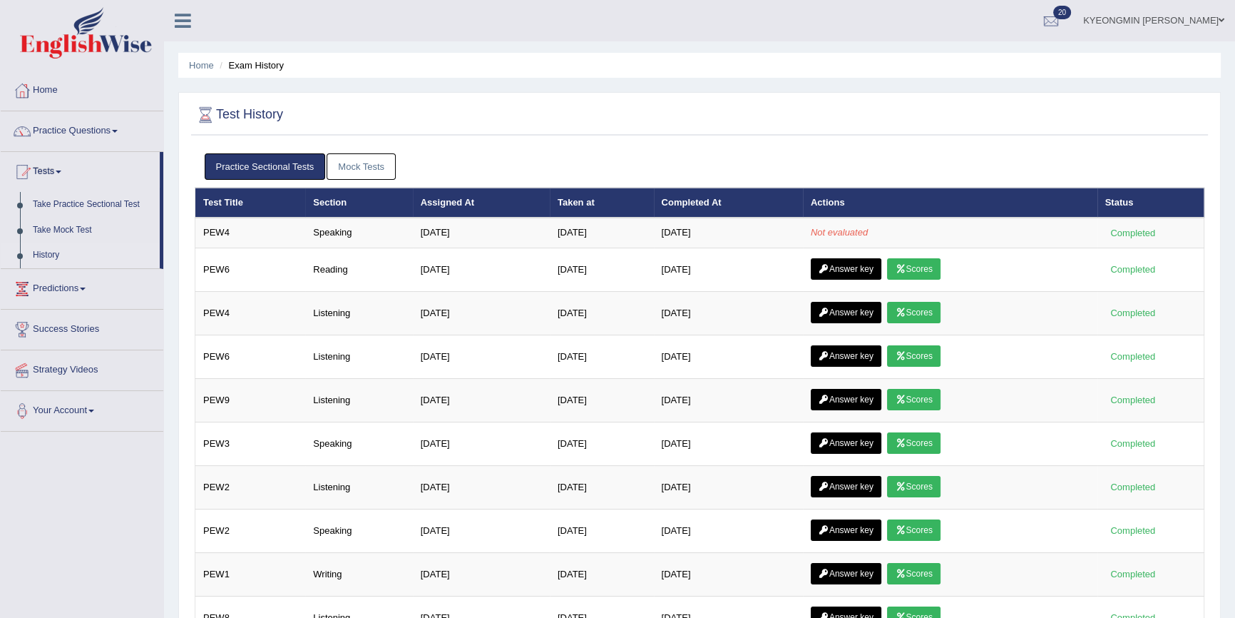
click at [342, 169] on link "Mock Tests" at bounding box center [361, 166] width 69 height 26
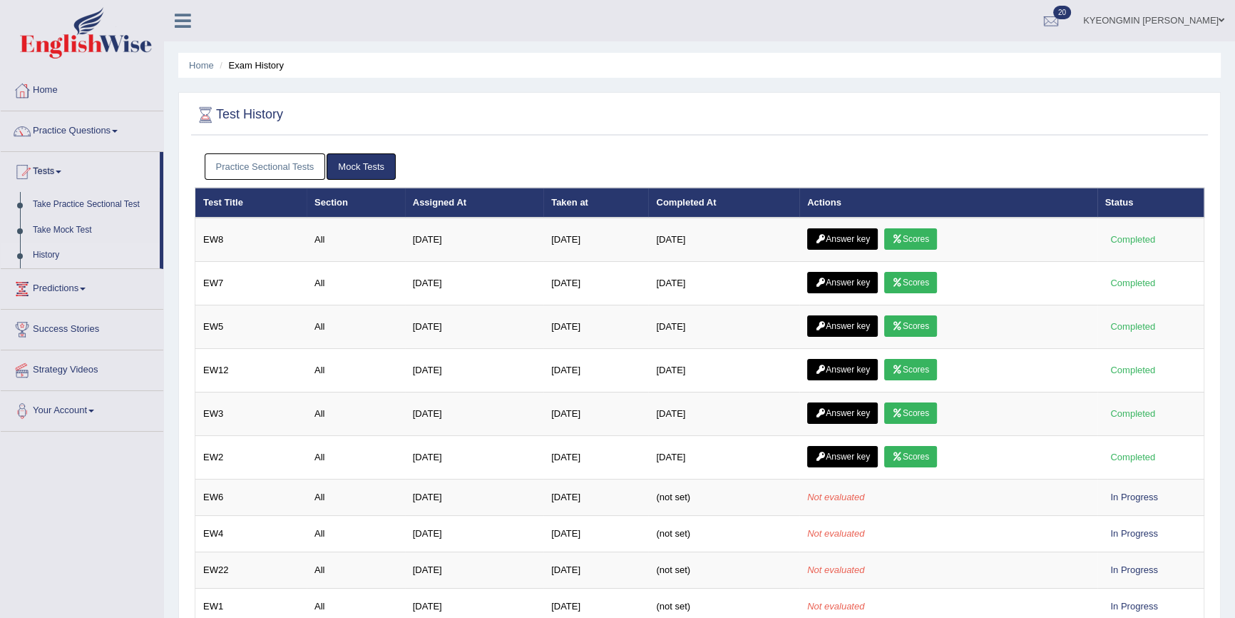
click at [267, 163] on link "Practice Sectional Tests" at bounding box center [265, 166] width 121 height 26
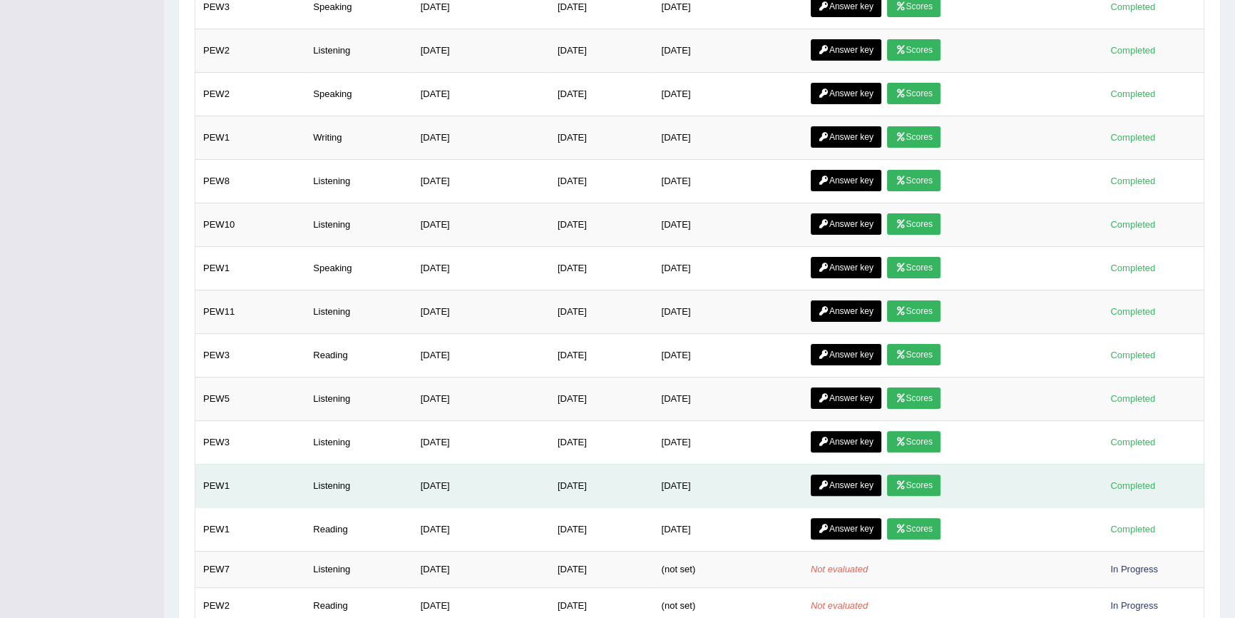
scroll to position [414, 0]
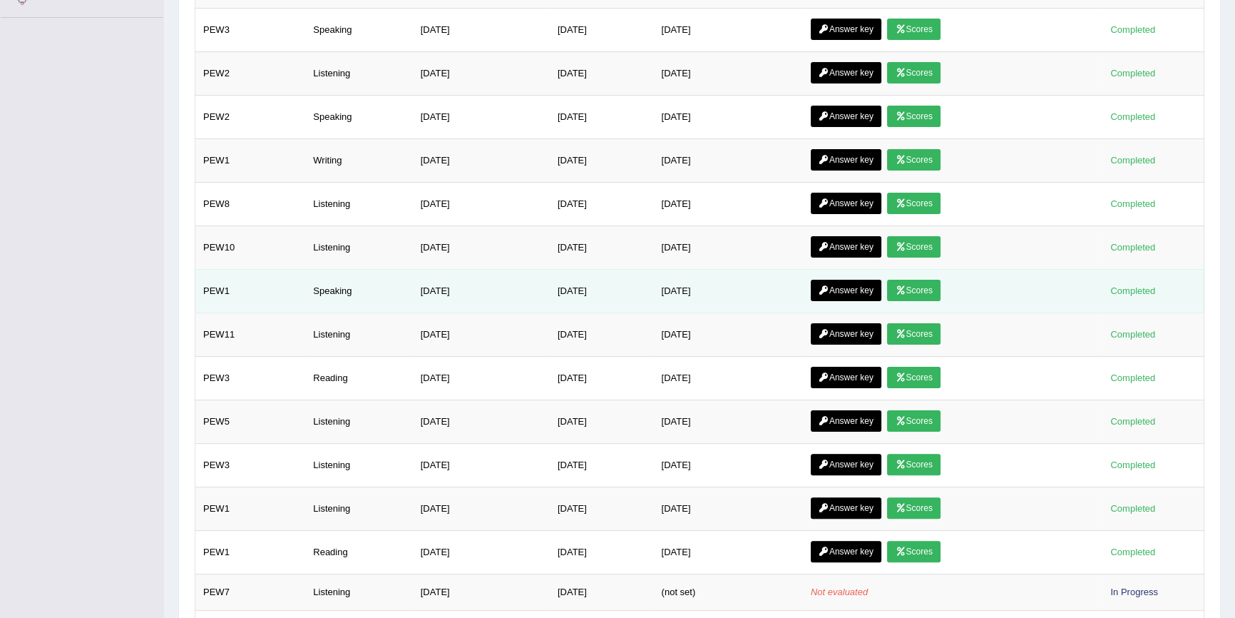
click at [847, 288] on link "Answer key" at bounding box center [846, 290] width 71 height 21
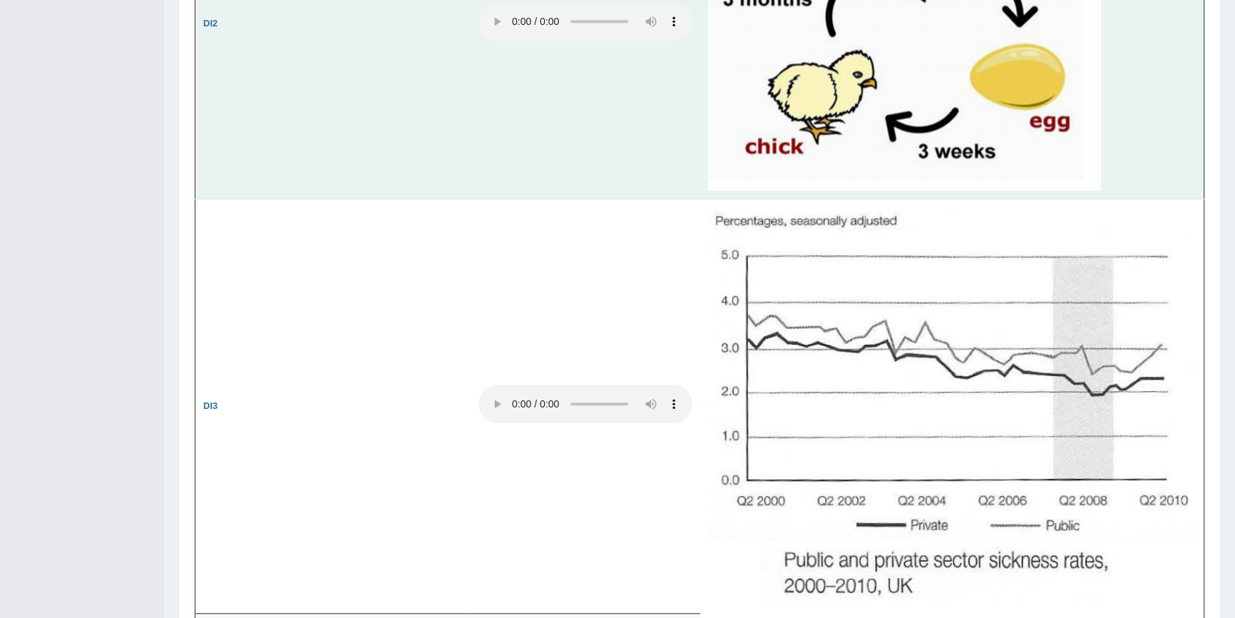
scroll to position [1750, 0]
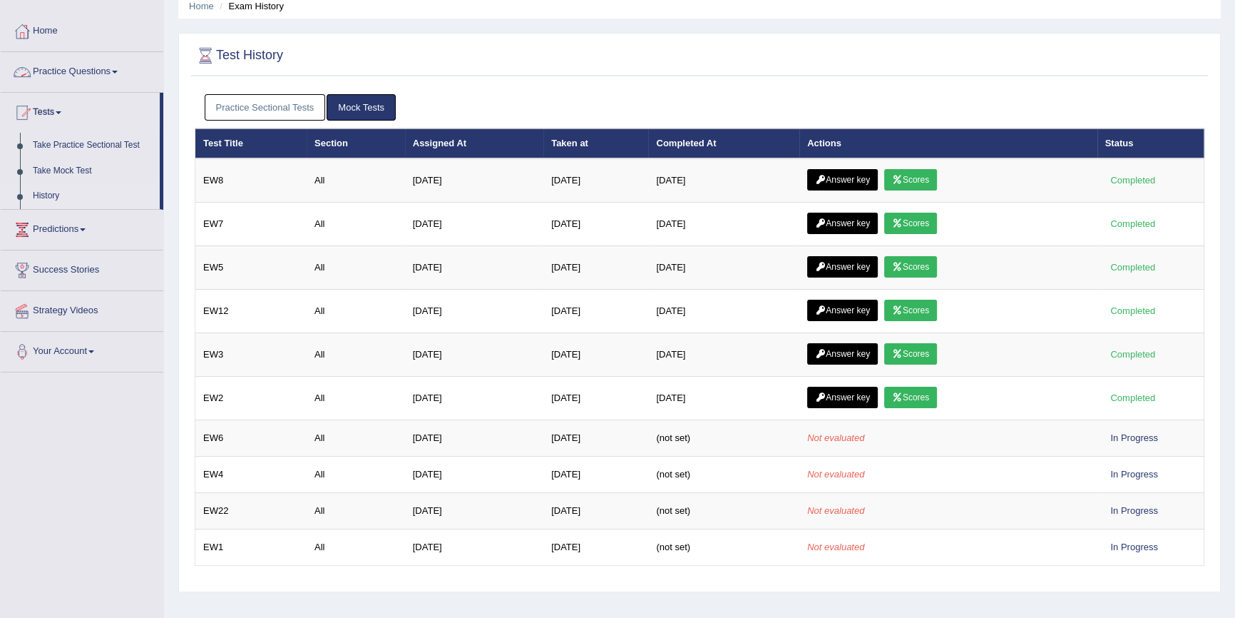
scroll to position [1, 0]
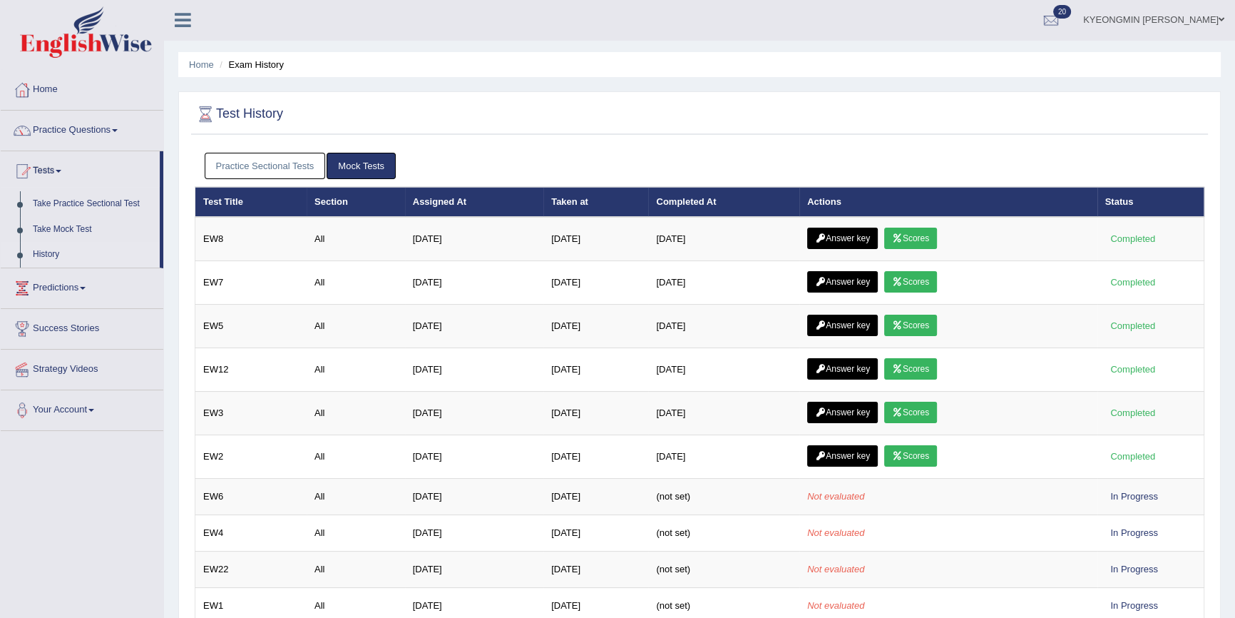
click at [269, 160] on link "Practice Sectional Tests" at bounding box center [265, 166] width 121 height 26
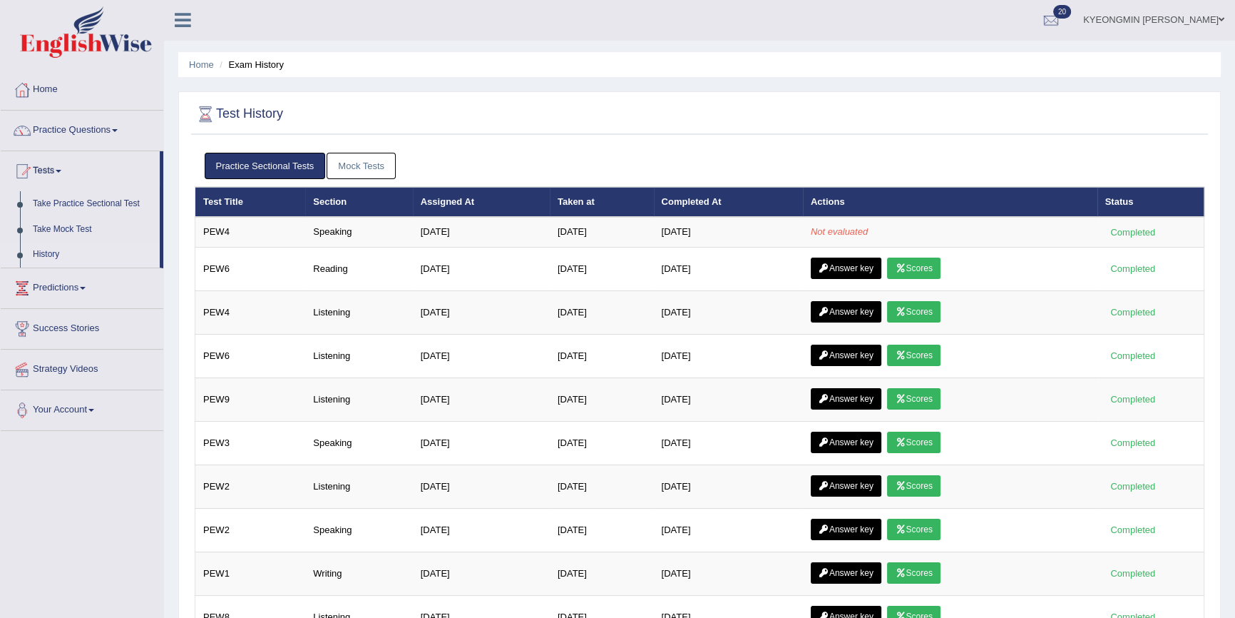
click at [372, 170] on link "Mock Tests" at bounding box center [361, 166] width 69 height 26
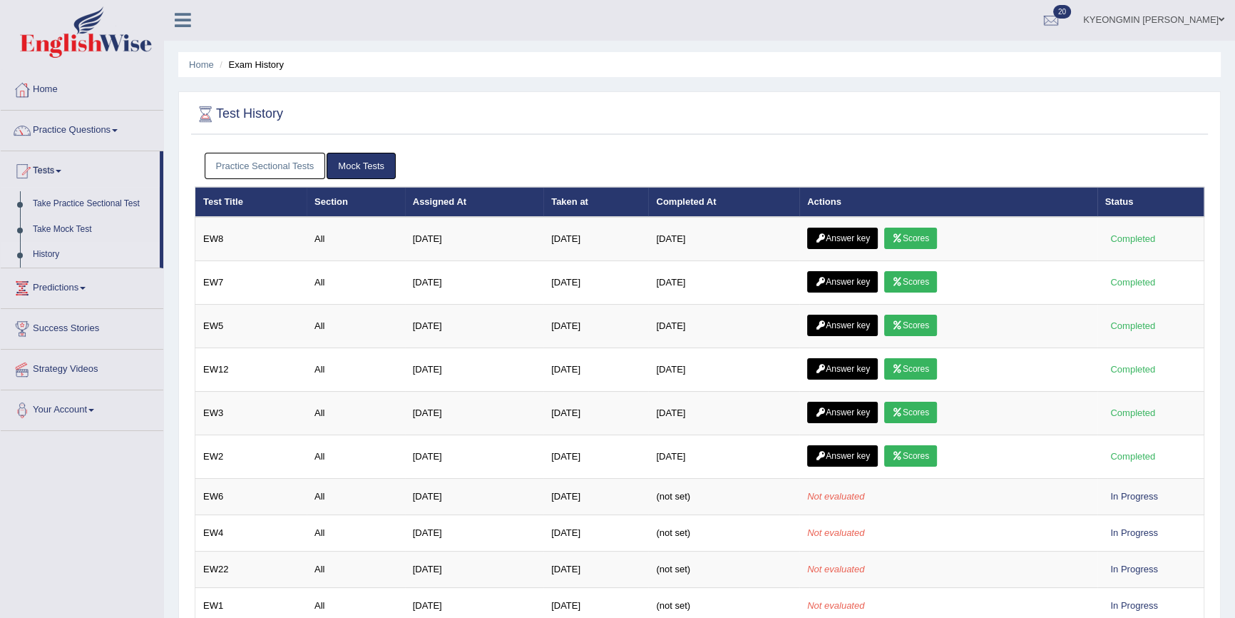
click at [272, 168] on link "Practice Sectional Tests" at bounding box center [265, 166] width 121 height 26
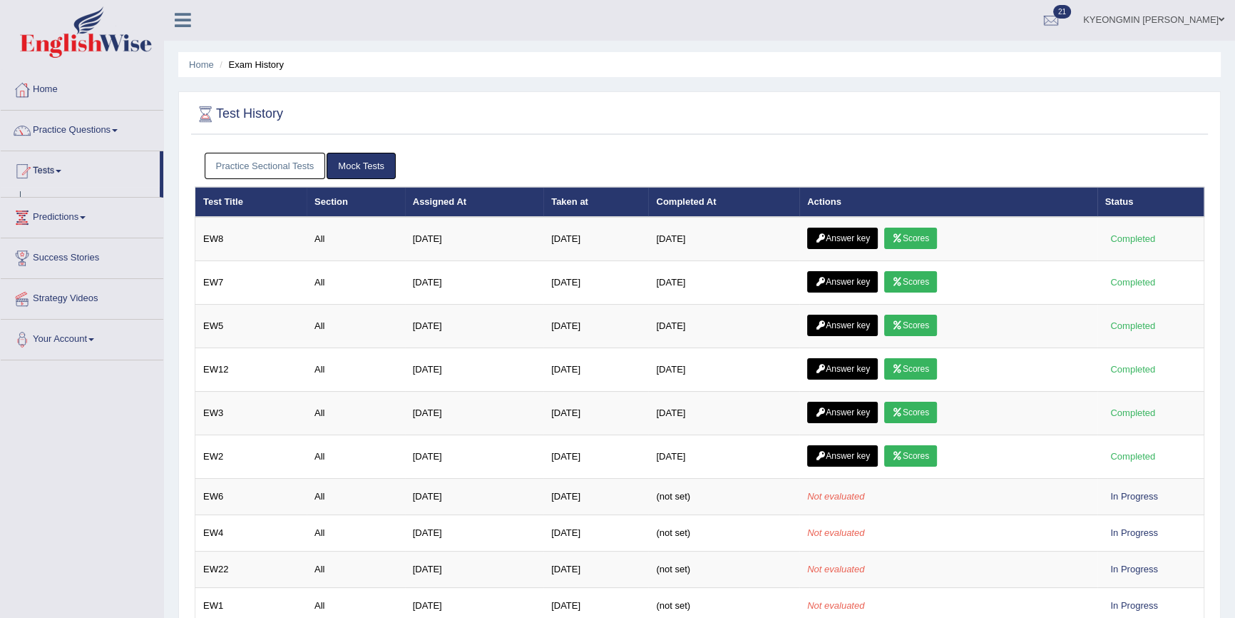
click at [300, 160] on link "Practice Sectional Tests" at bounding box center [265, 166] width 121 height 26
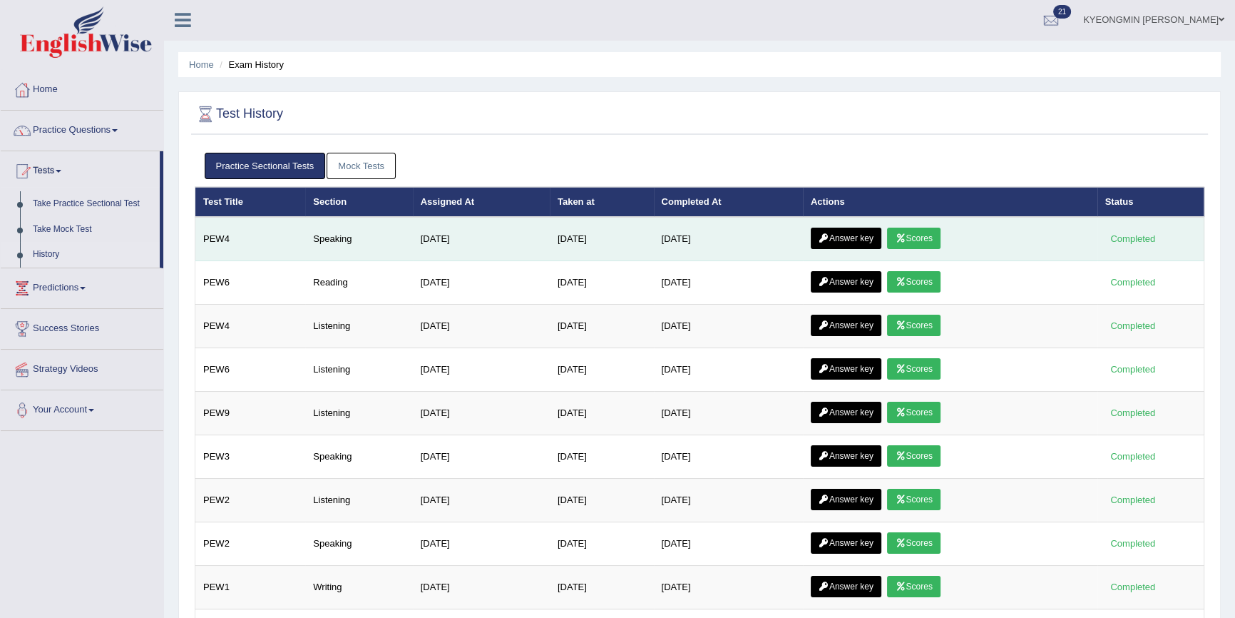
click at [901, 237] on link "Scores" at bounding box center [913, 238] width 53 height 21
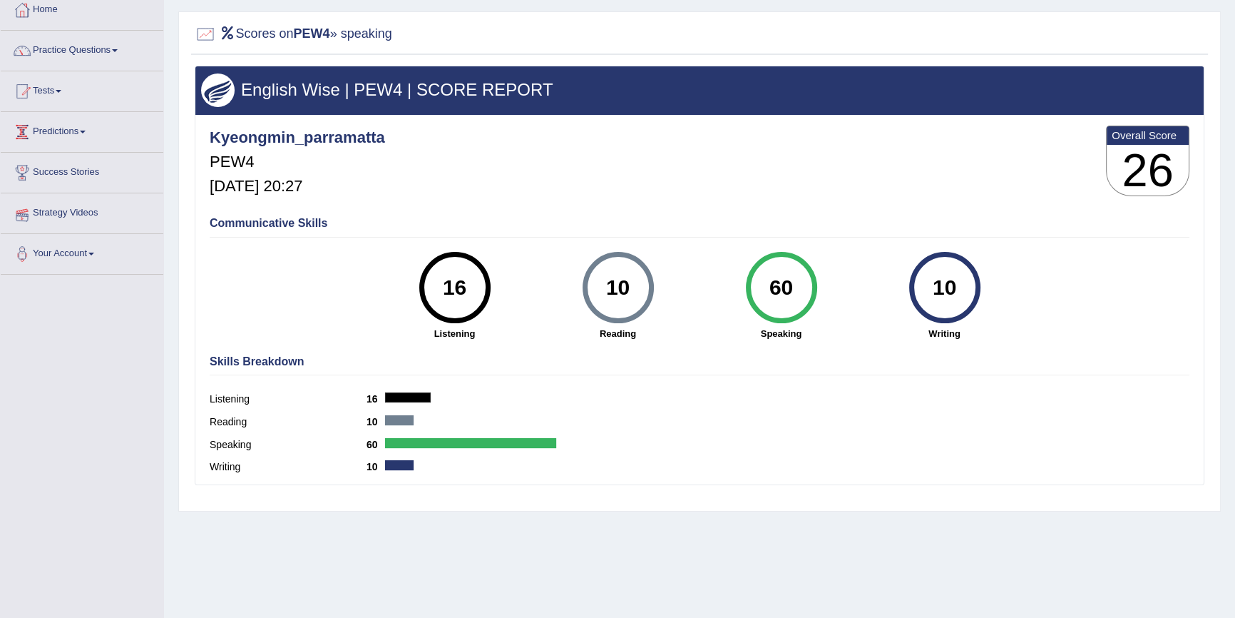
scroll to position [66, 0]
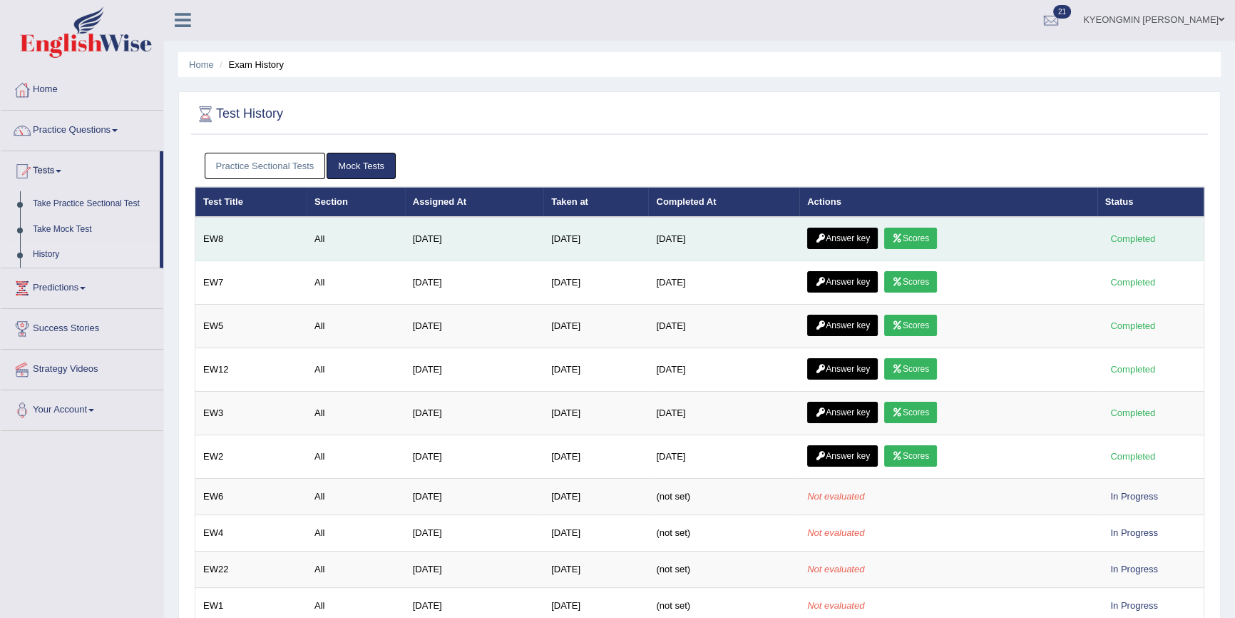
scroll to position [1, 0]
click at [869, 238] on link "Answer key" at bounding box center [842, 238] width 71 height 21
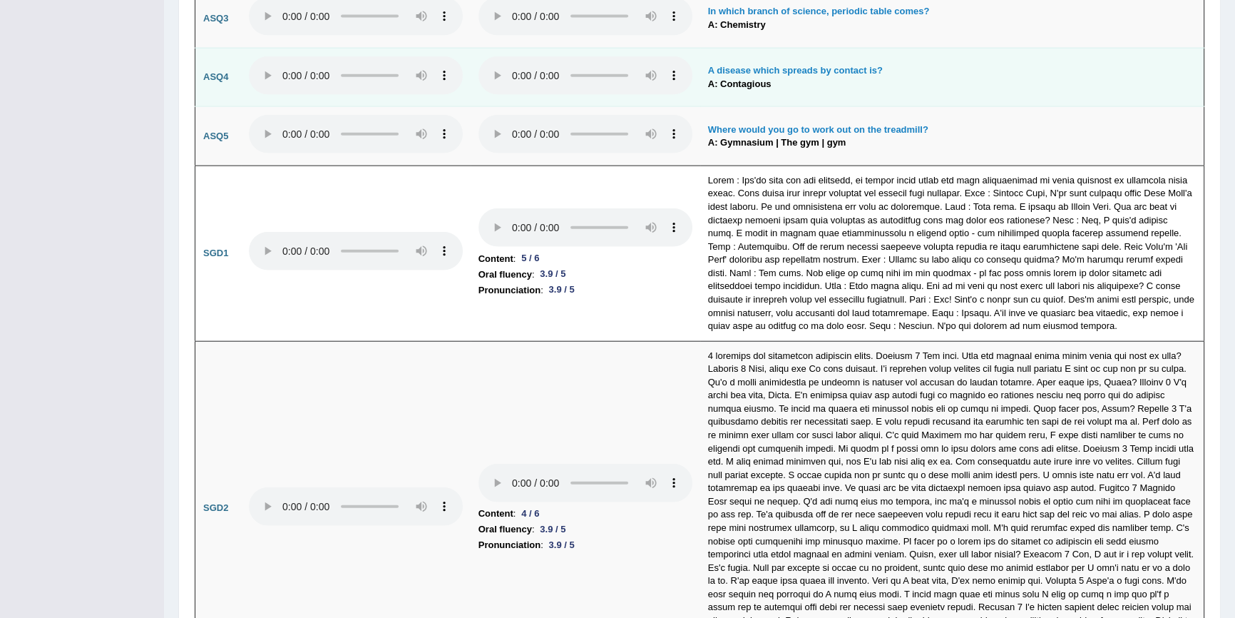
scroll to position [4173, 0]
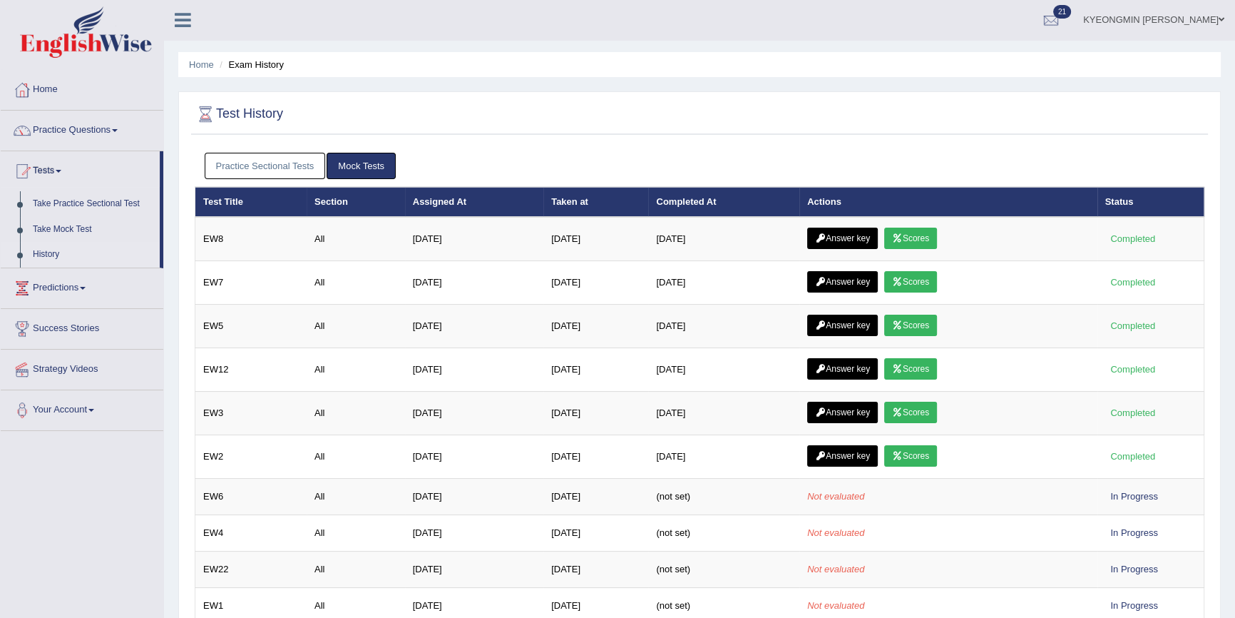
click at [287, 159] on link "Practice Sectional Tests" at bounding box center [265, 166] width 121 height 26
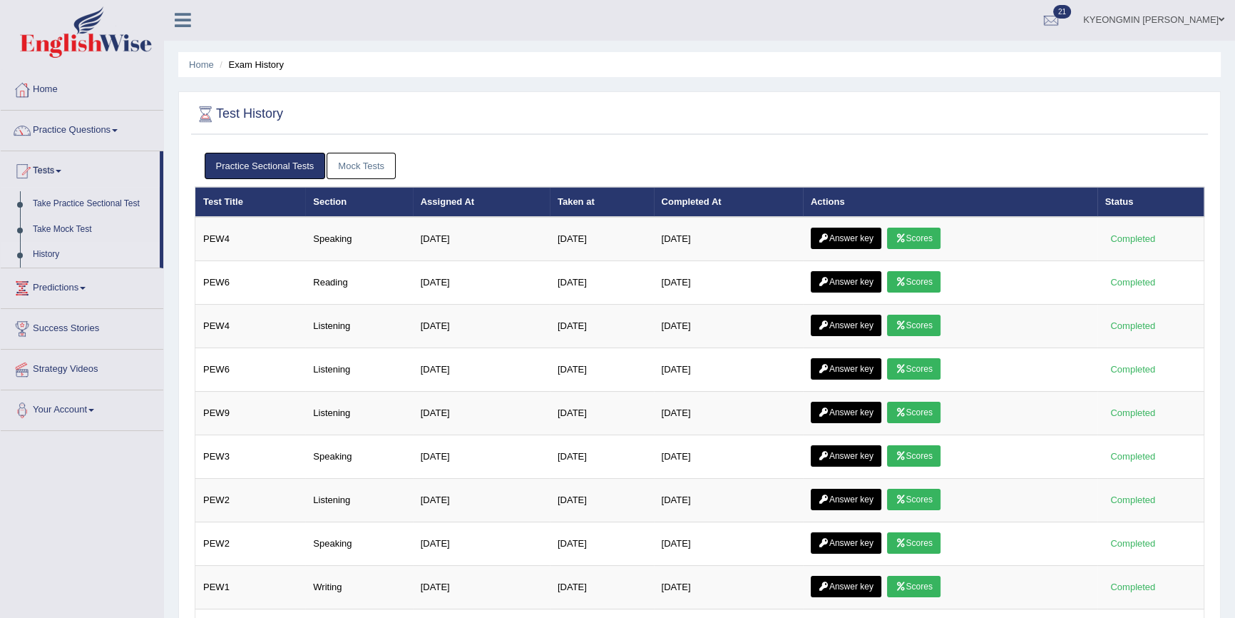
click at [347, 160] on link "Mock Tests" at bounding box center [361, 166] width 69 height 26
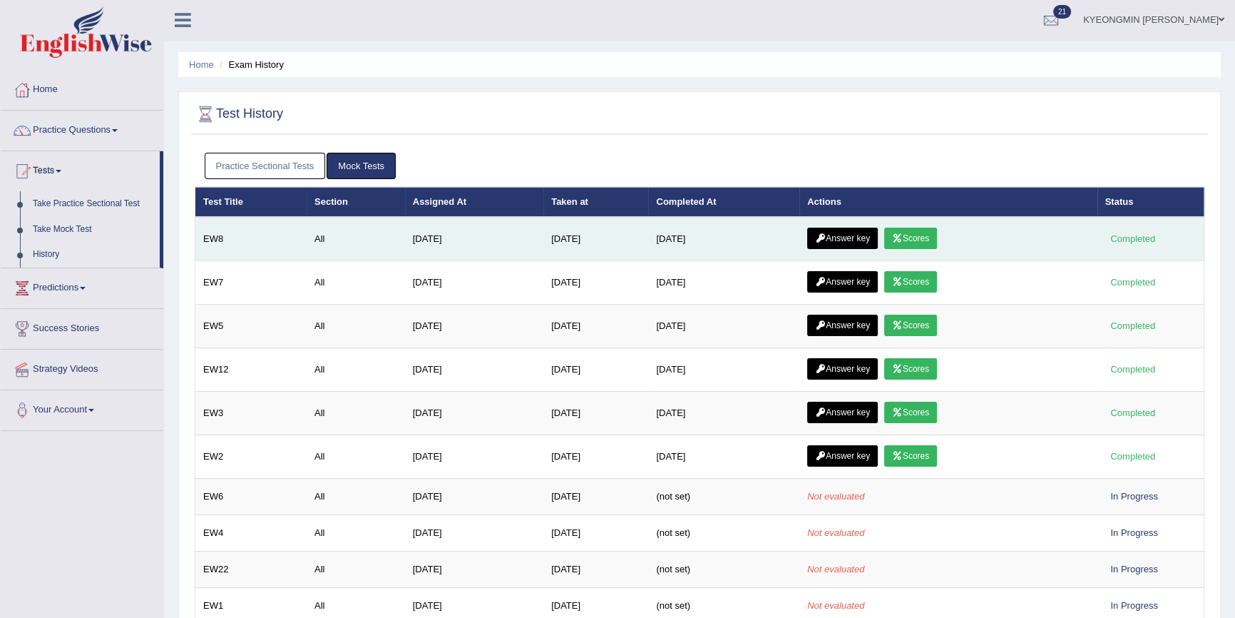
click at [927, 237] on link "Scores" at bounding box center [910, 238] width 53 height 21
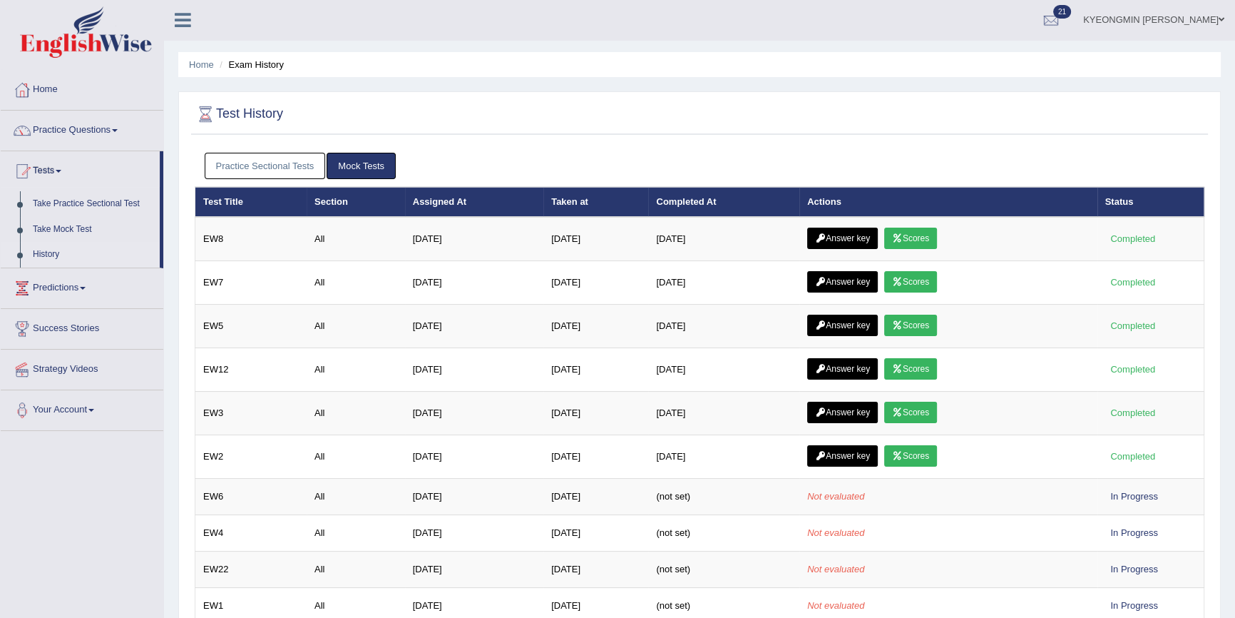
click at [243, 158] on link "Practice Sectional Tests" at bounding box center [265, 166] width 121 height 26
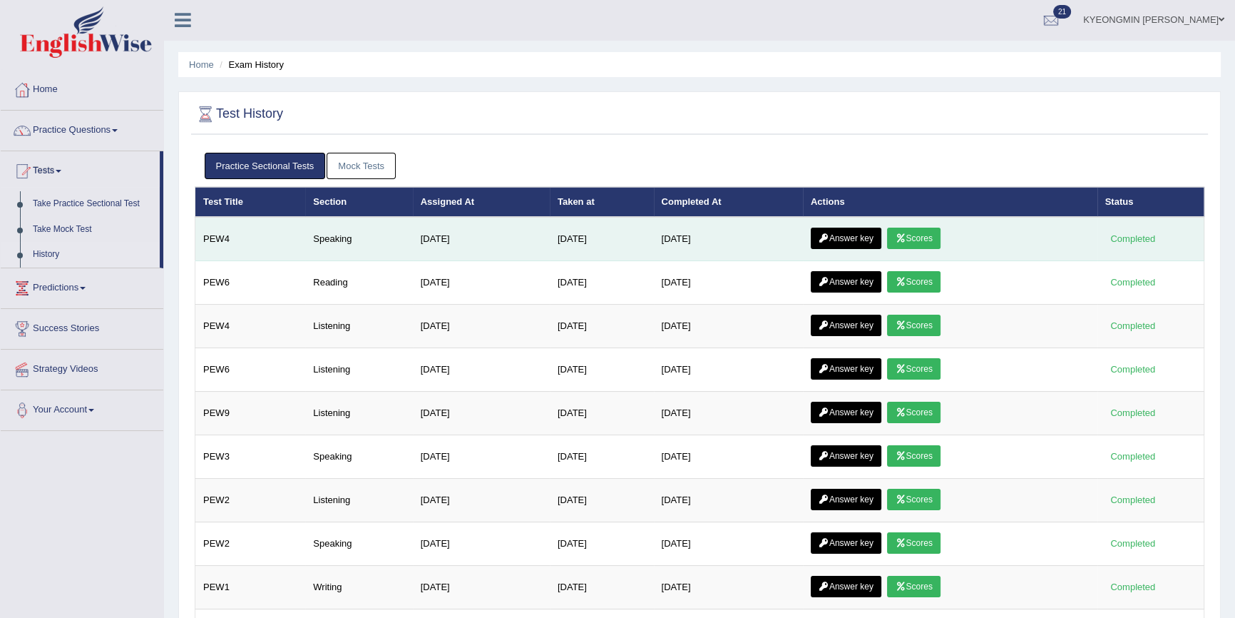
click at [922, 238] on link "Scores" at bounding box center [913, 238] width 53 height 21
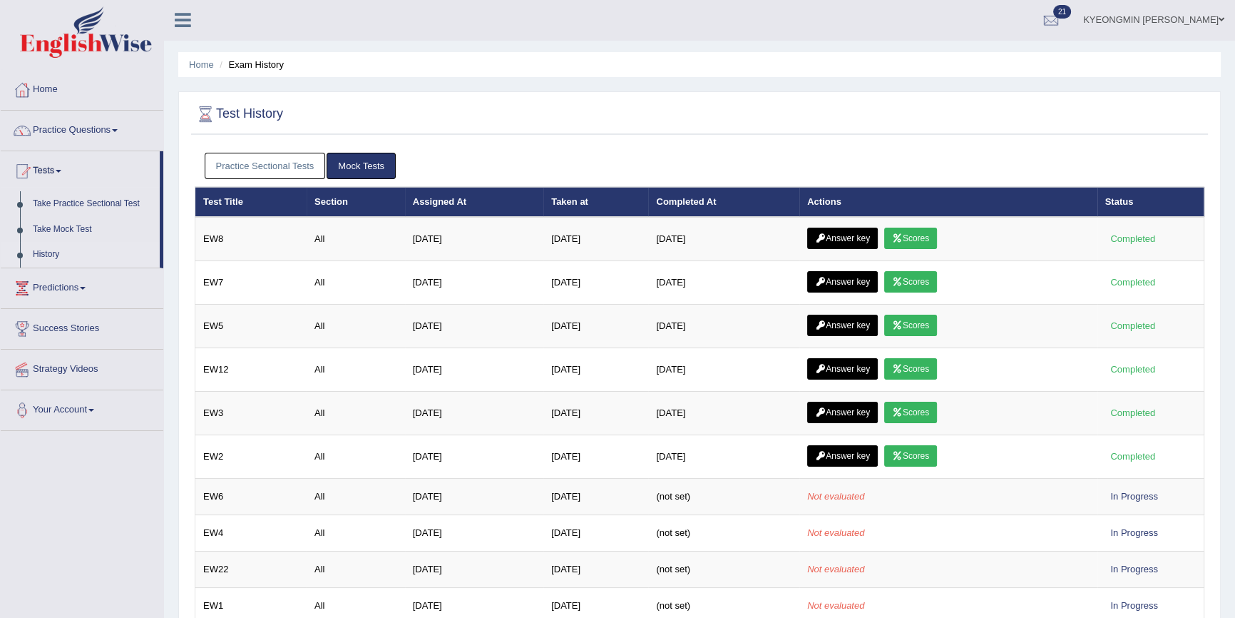
click at [257, 160] on link "Practice Sectional Tests" at bounding box center [265, 166] width 121 height 26
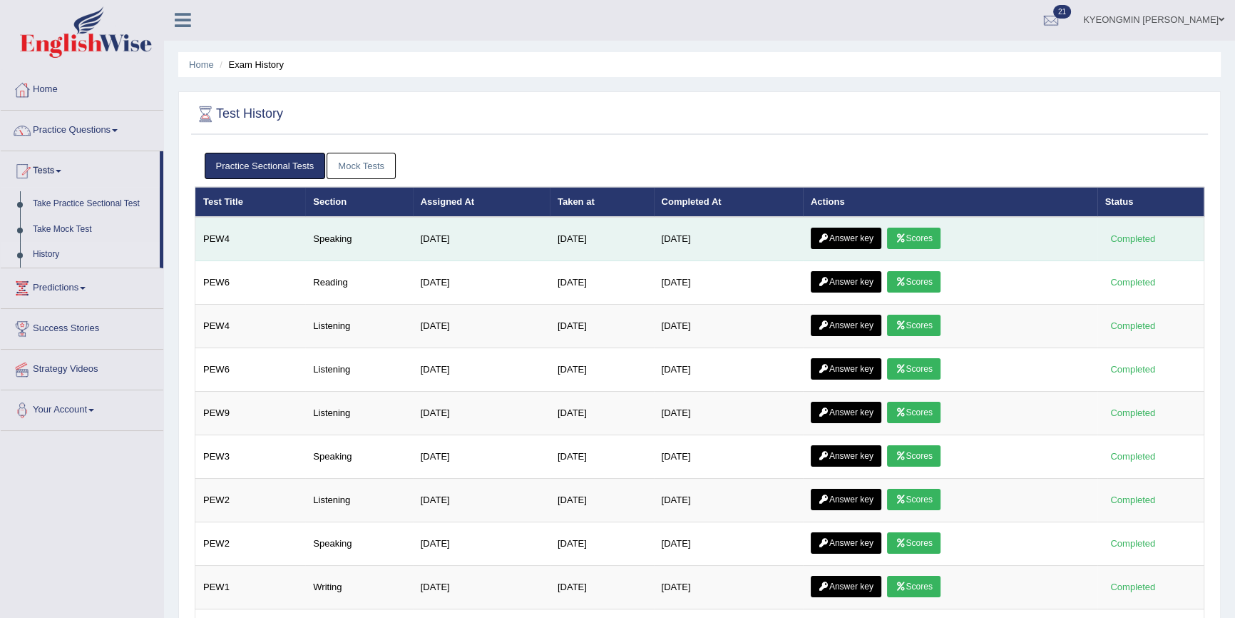
click at [840, 231] on link "Answer key" at bounding box center [846, 238] width 71 height 21
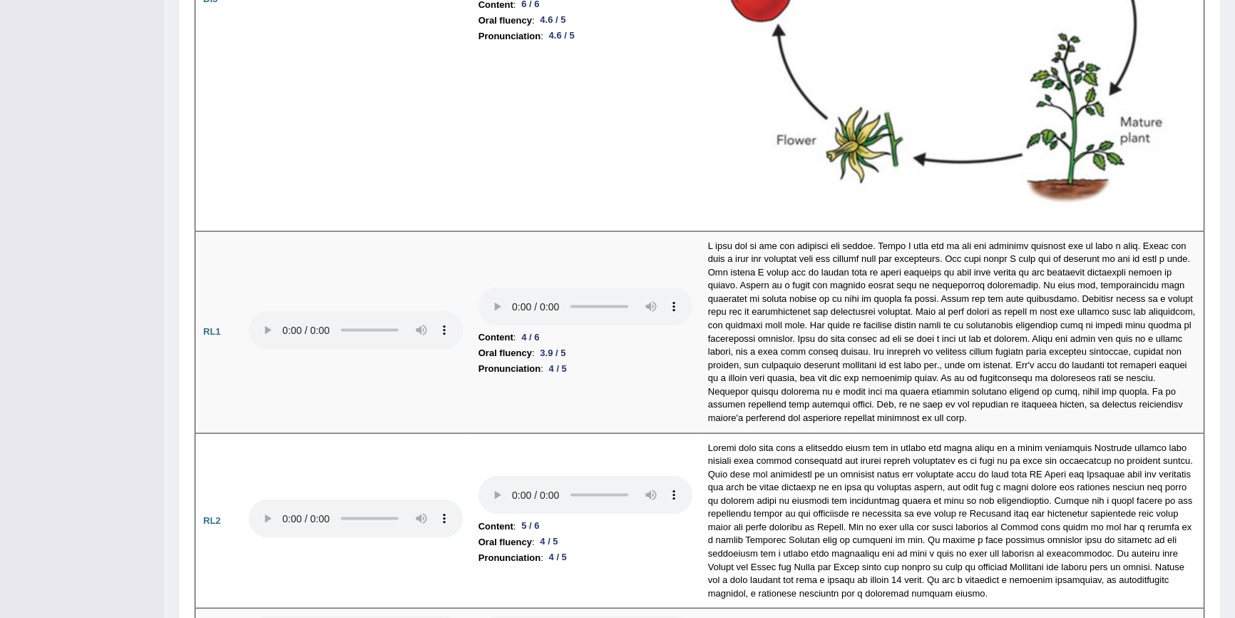
scroll to position [3688, 0]
